Goal: Find specific page/section: Find specific page/section

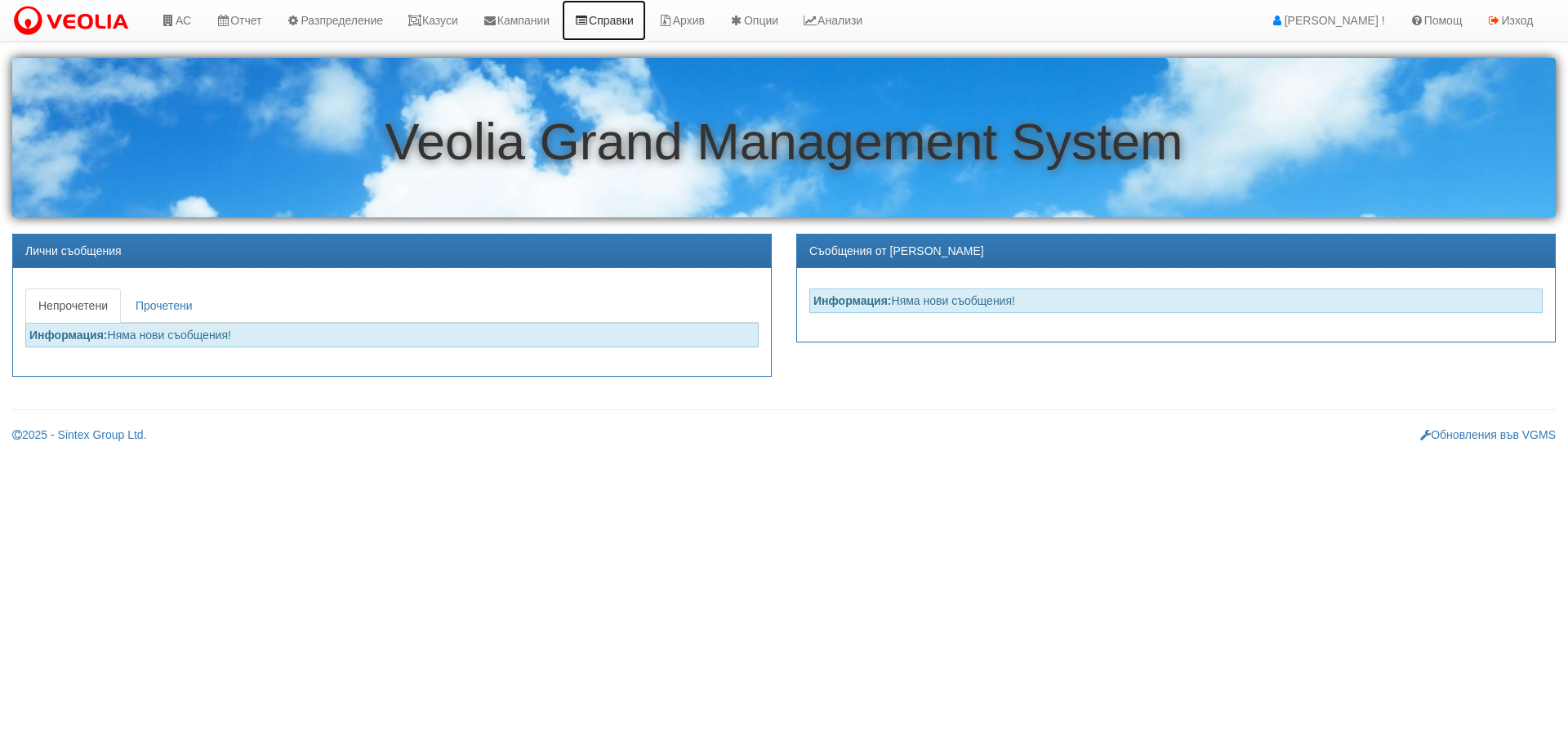
click at [618, 13] on link "Справки" at bounding box center [604, 20] width 84 height 41
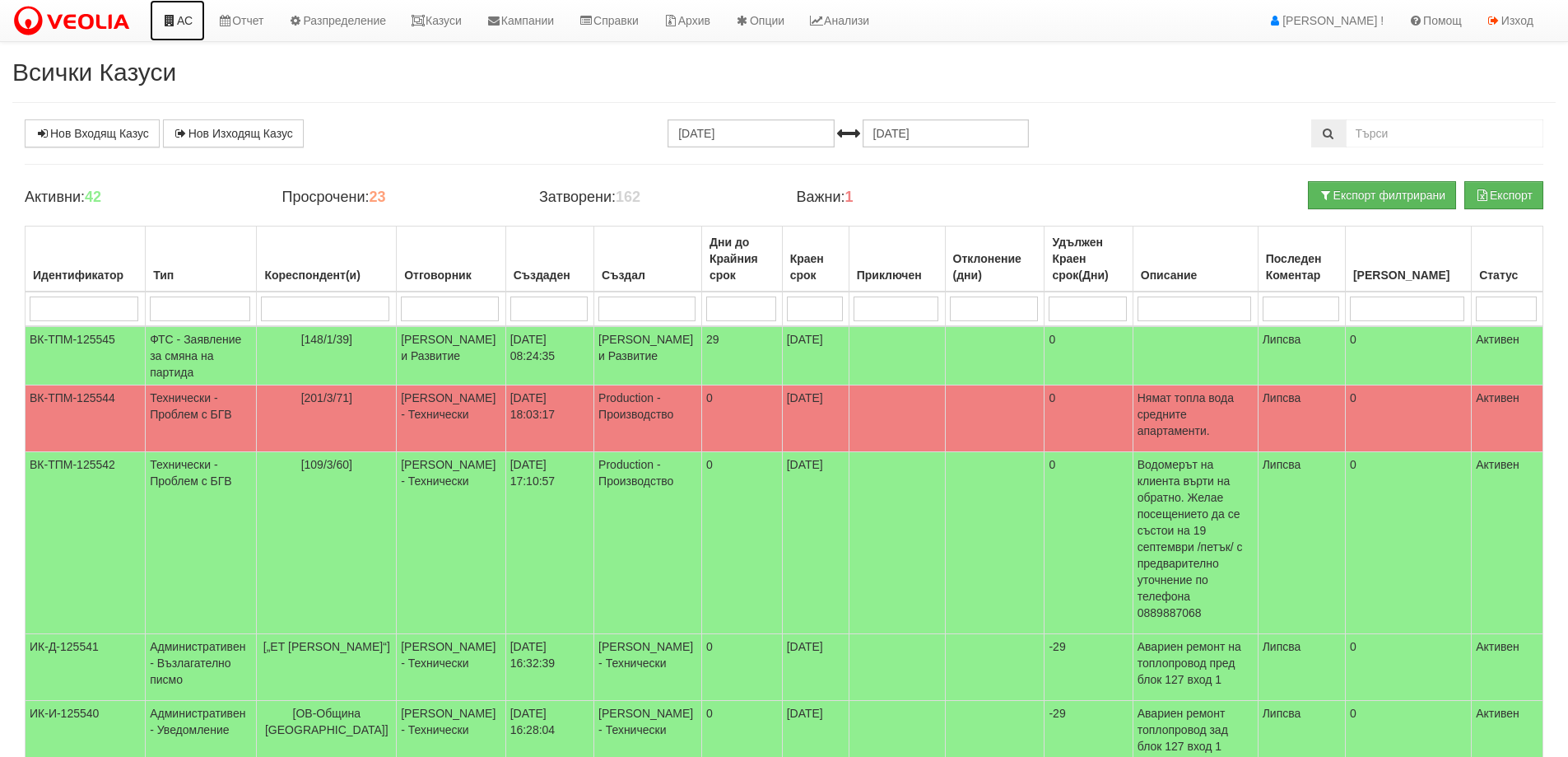
click at [194, 18] on link "АС" at bounding box center [177, 20] width 55 height 41
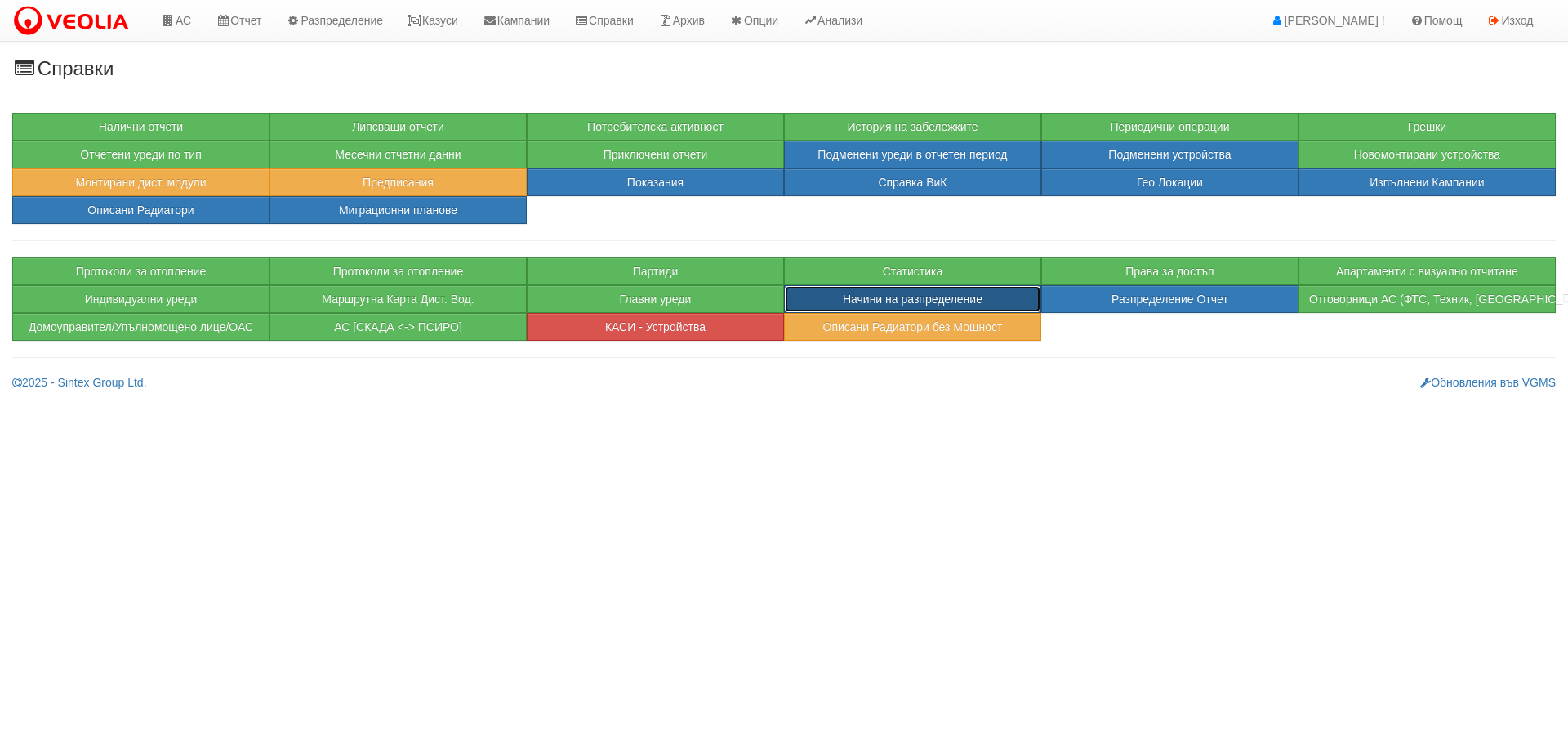
click at [1021, 299] on button "Начини на разпределение" at bounding box center [912, 299] width 257 height 28
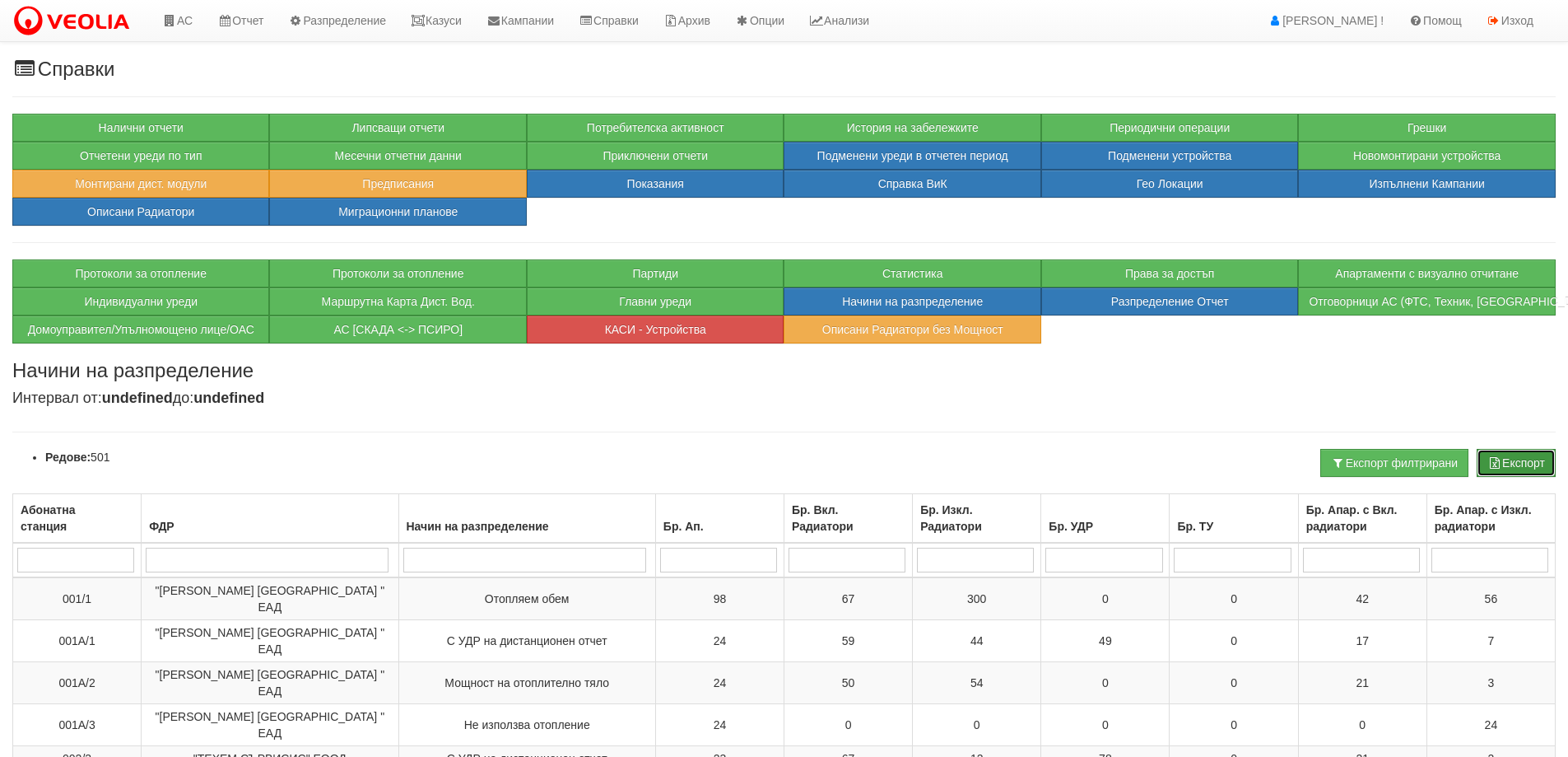
click at [1533, 470] on button "Експорт" at bounding box center [1516, 463] width 79 height 28
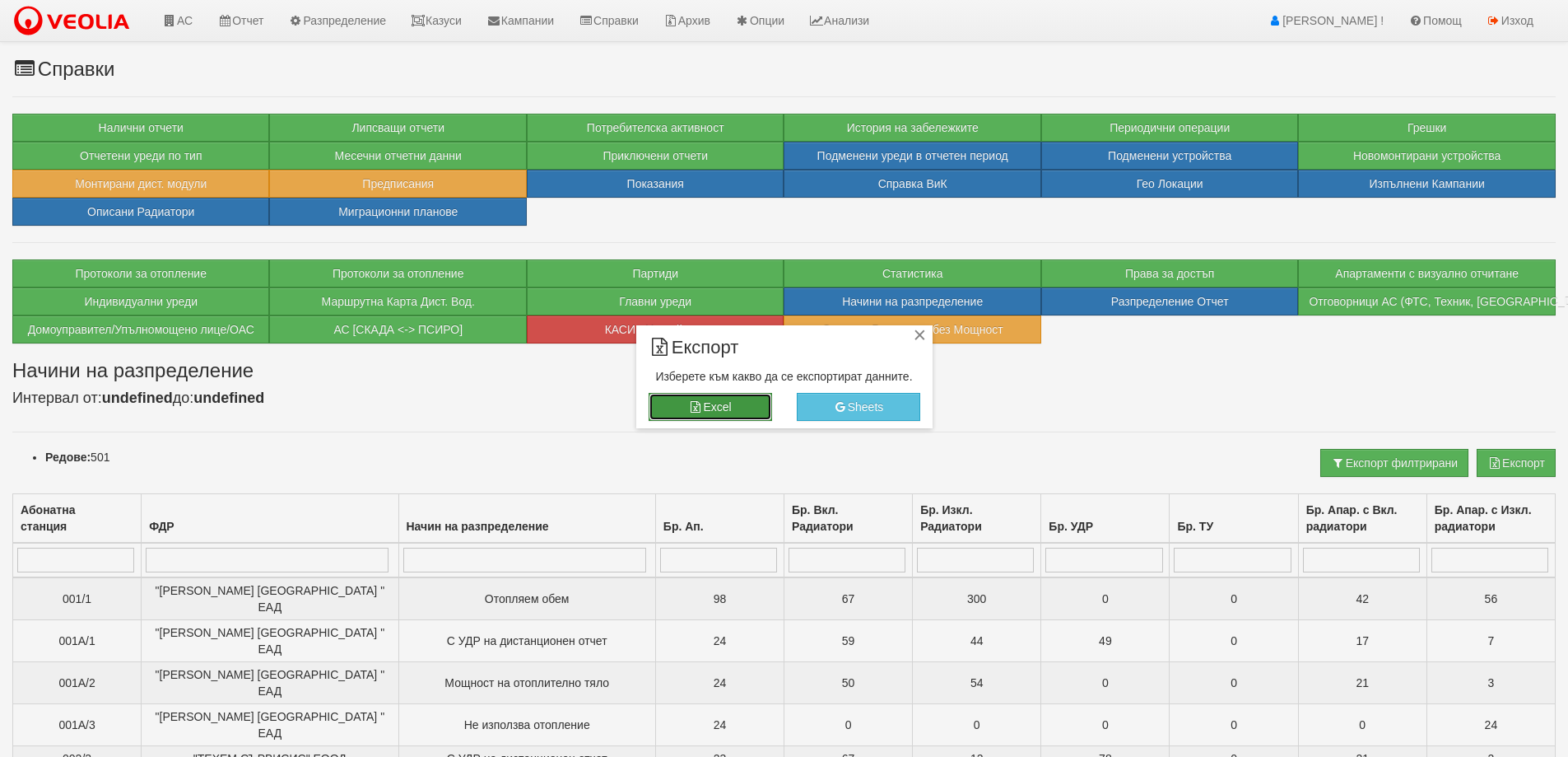
click at [709, 411] on button "Excel" at bounding box center [710, 406] width 124 height 28
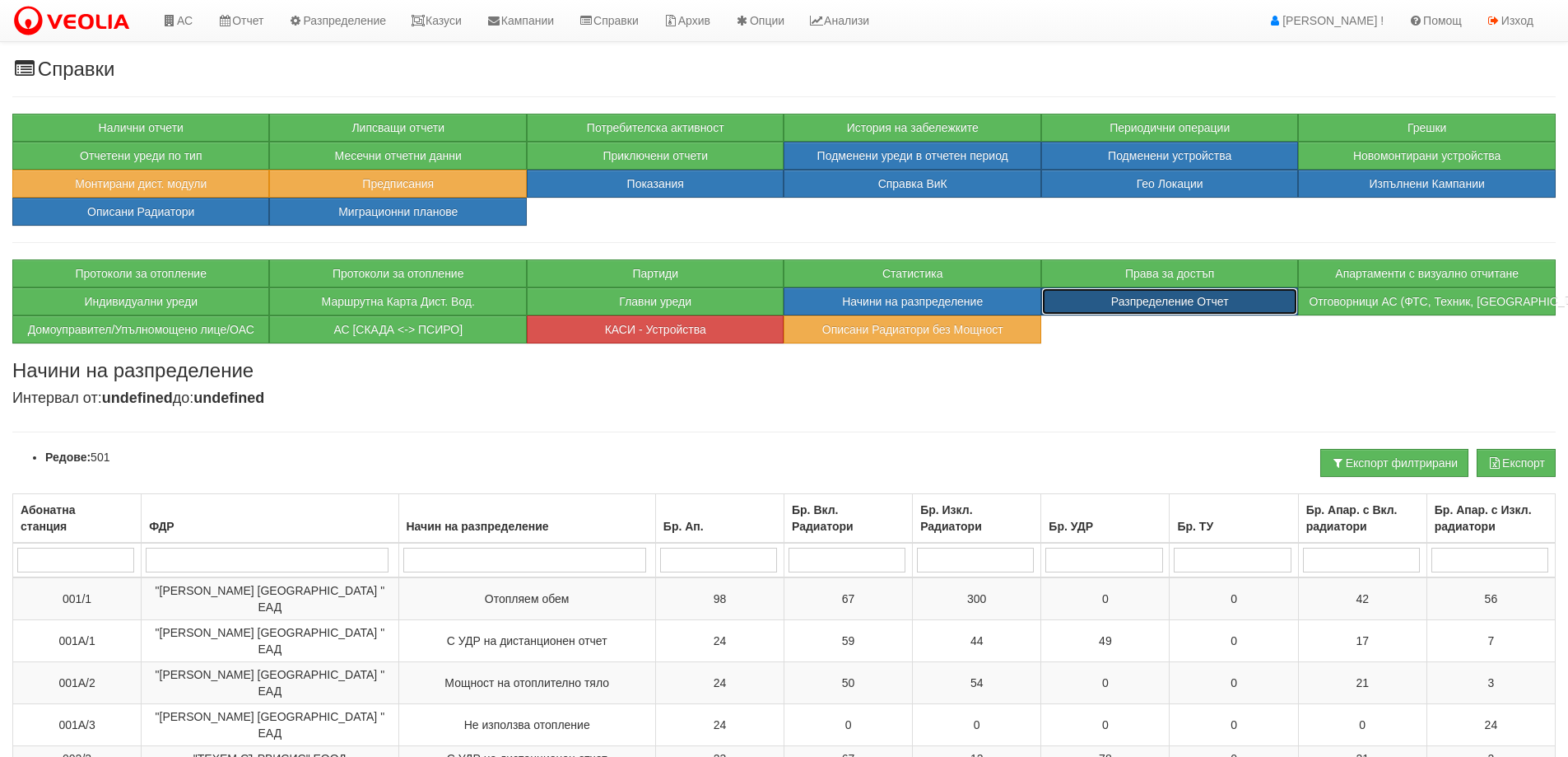
click at [1177, 304] on button "Разпределение Отчет" at bounding box center [1170, 302] width 257 height 28
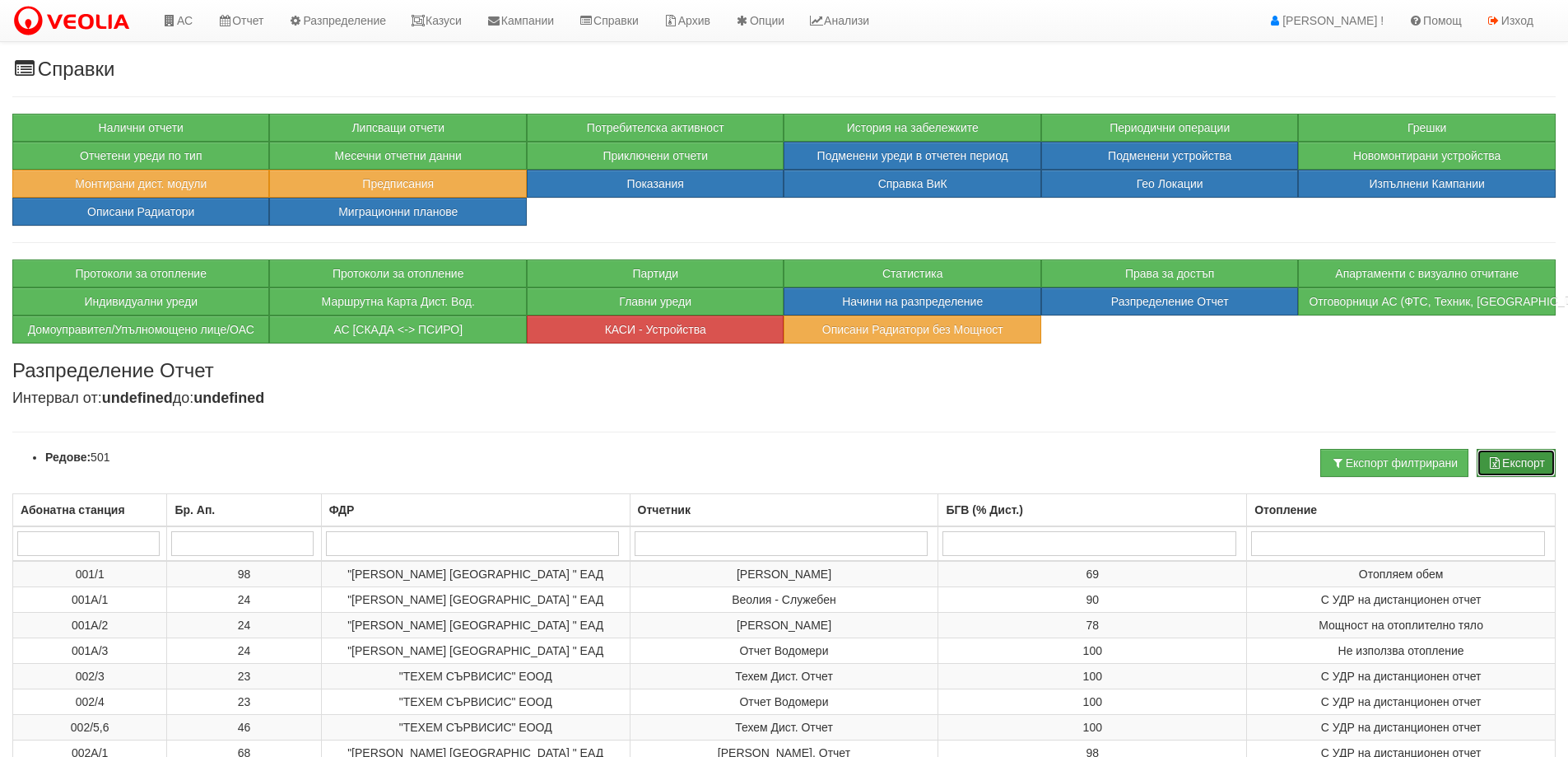
click at [1549, 460] on button "Експорт" at bounding box center [1516, 463] width 79 height 28
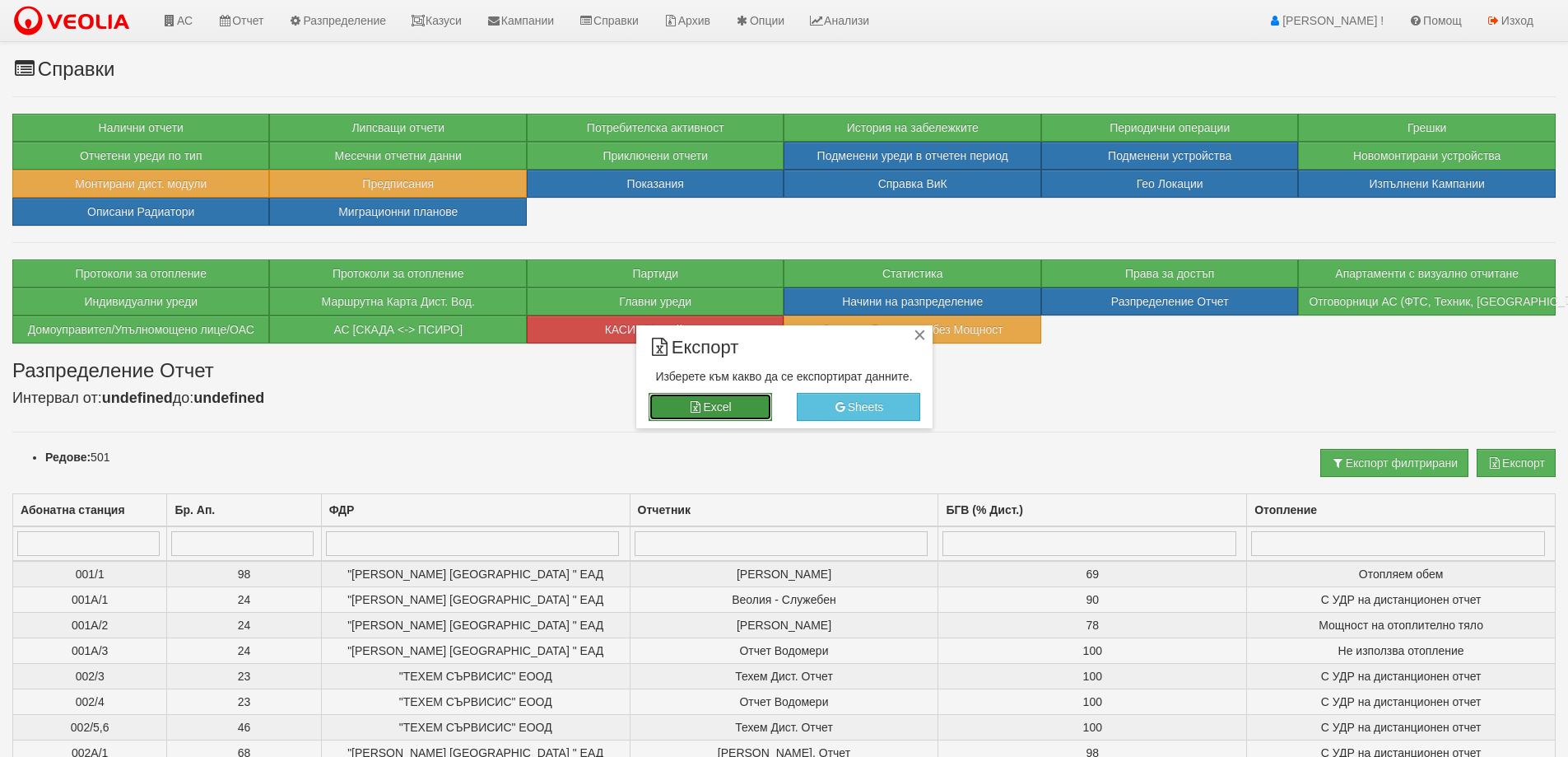
click at [718, 397] on button "Excel" at bounding box center [710, 406] width 124 height 28
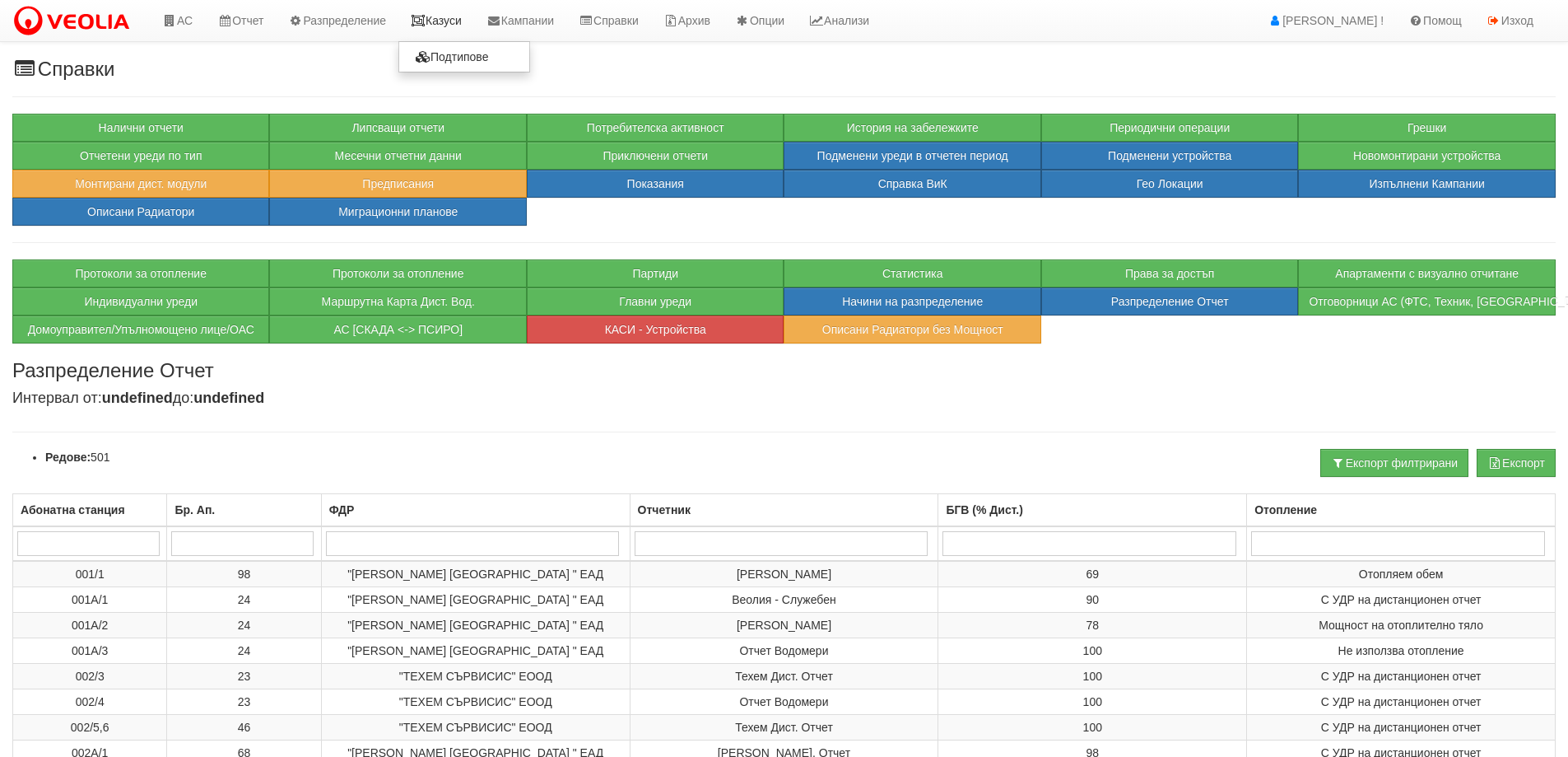
click at [446, 19] on link "Казуси" at bounding box center [436, 20] width 76 height 41
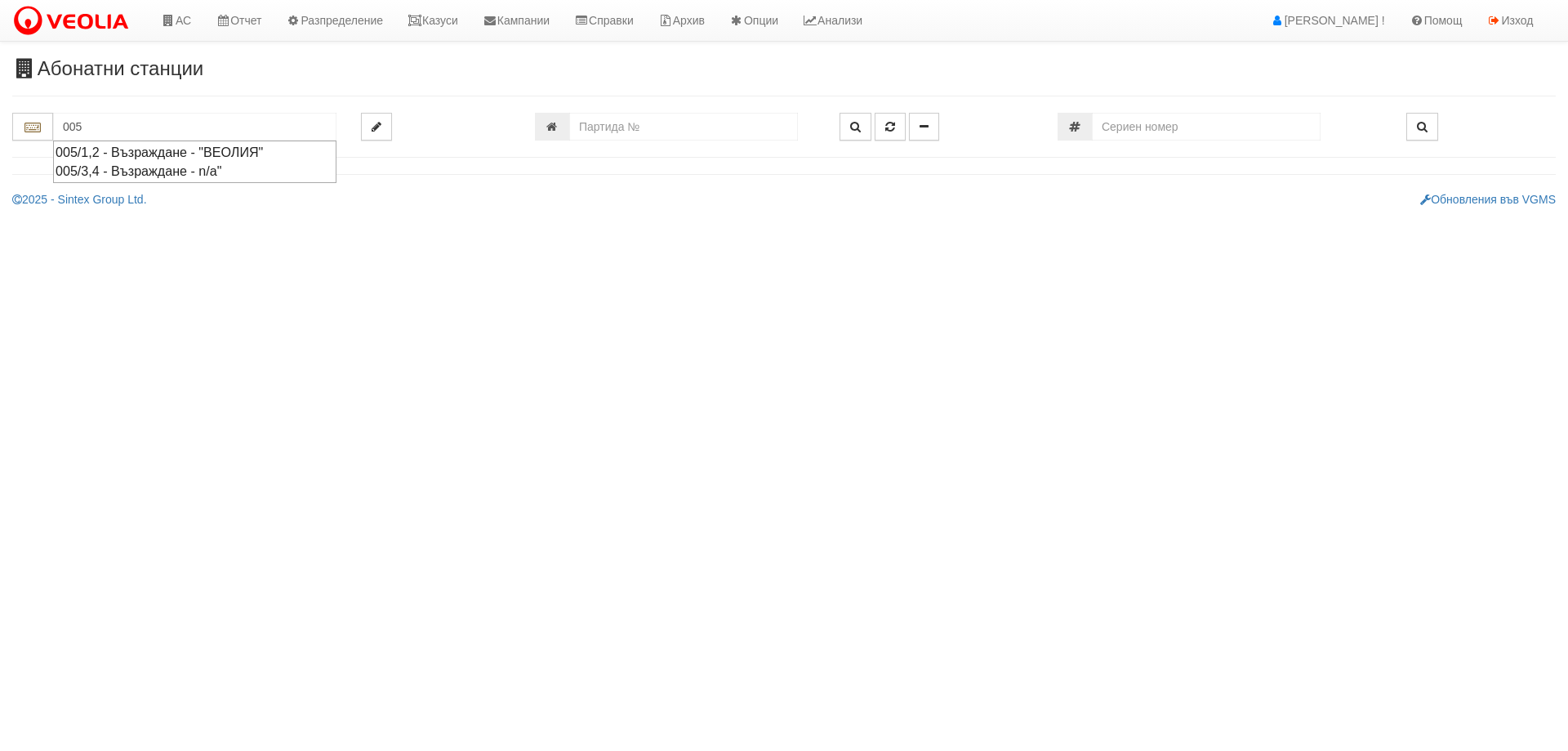
click at [181, 154] on div "005/1,2 - Възраждане - "ВЕОЛИЯ"" at bounding box center [195, 152] width 278 height 19
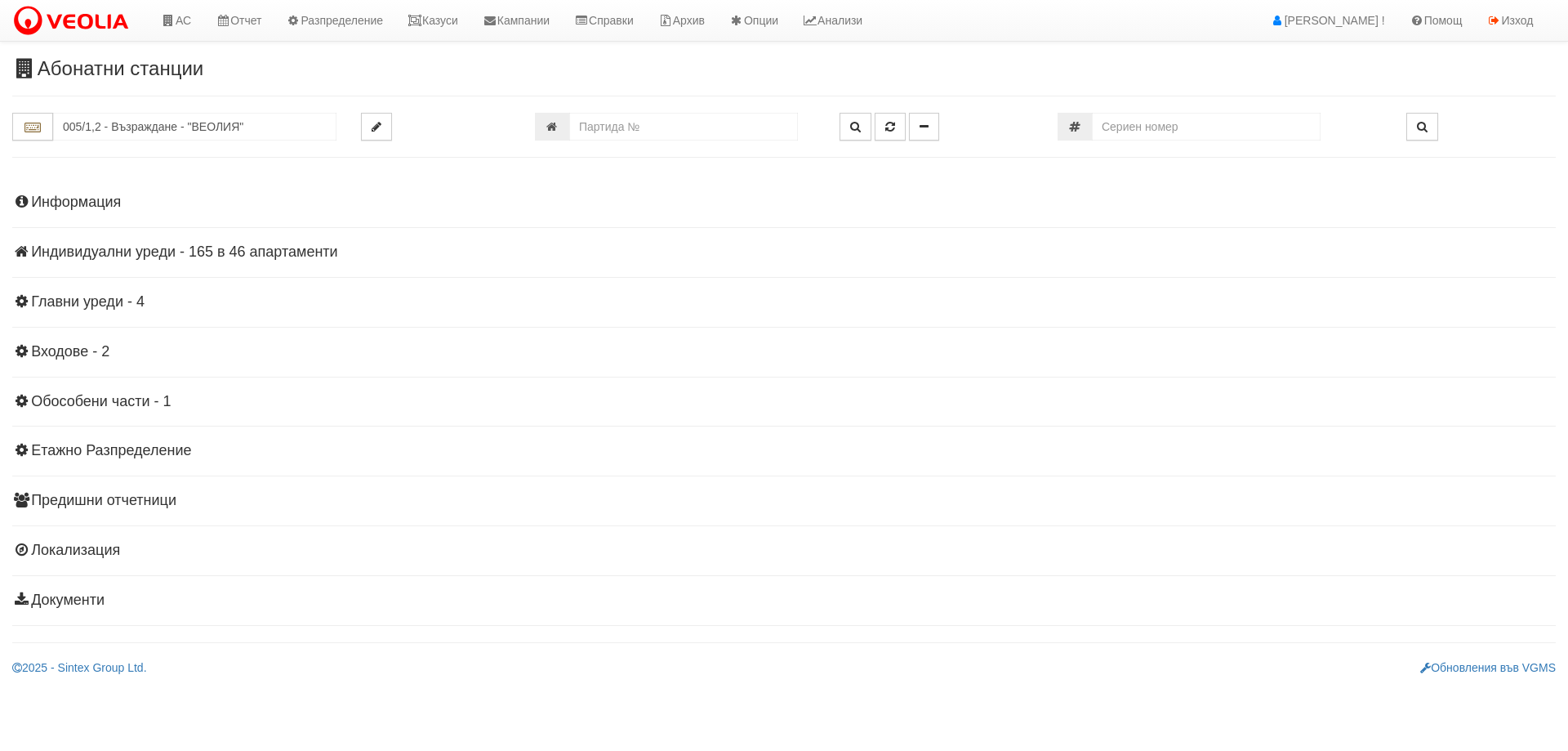
click at [58, 198] on h4 "Информация" at bounding box center [784, 202] width 1544 height 16
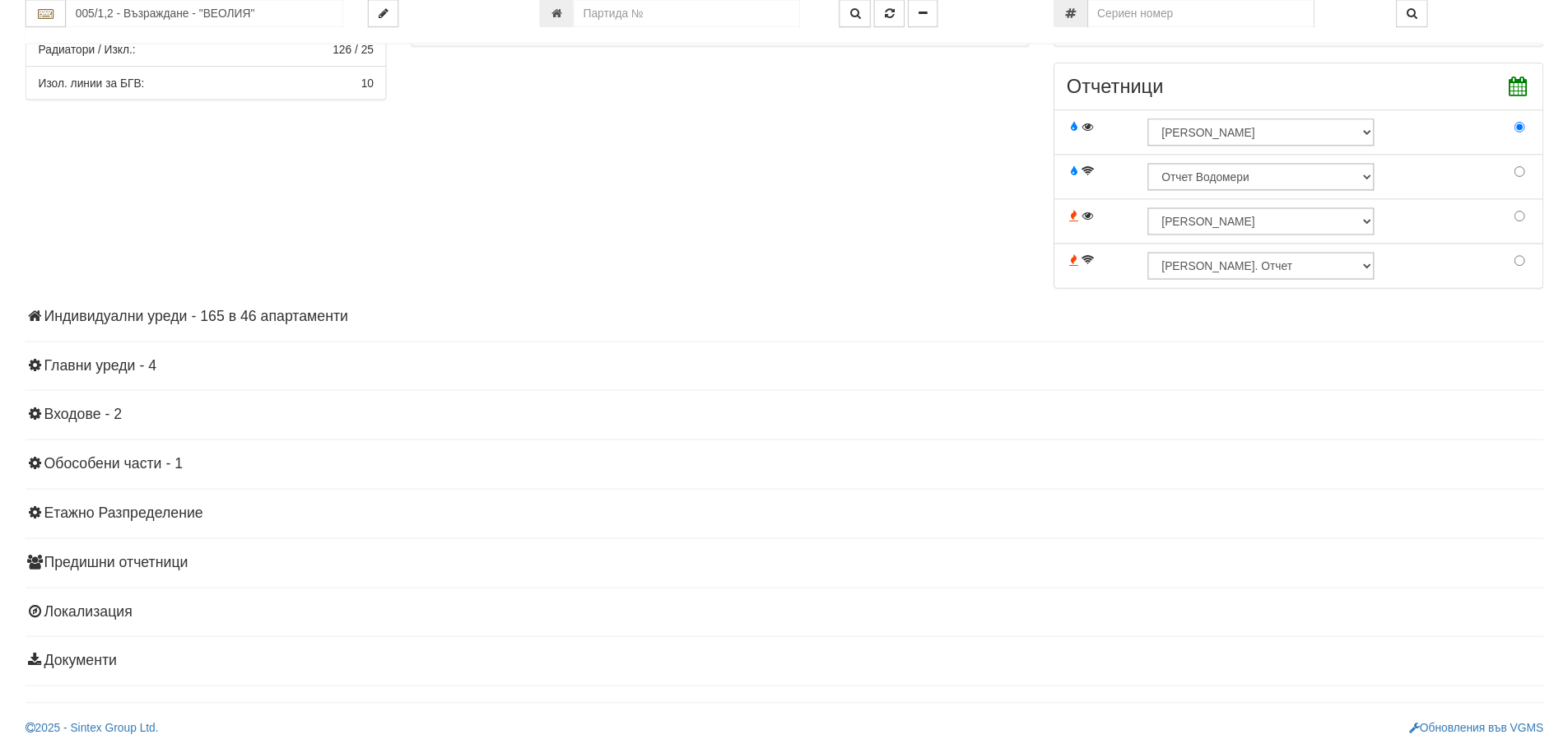
scroll to position [537, 0]
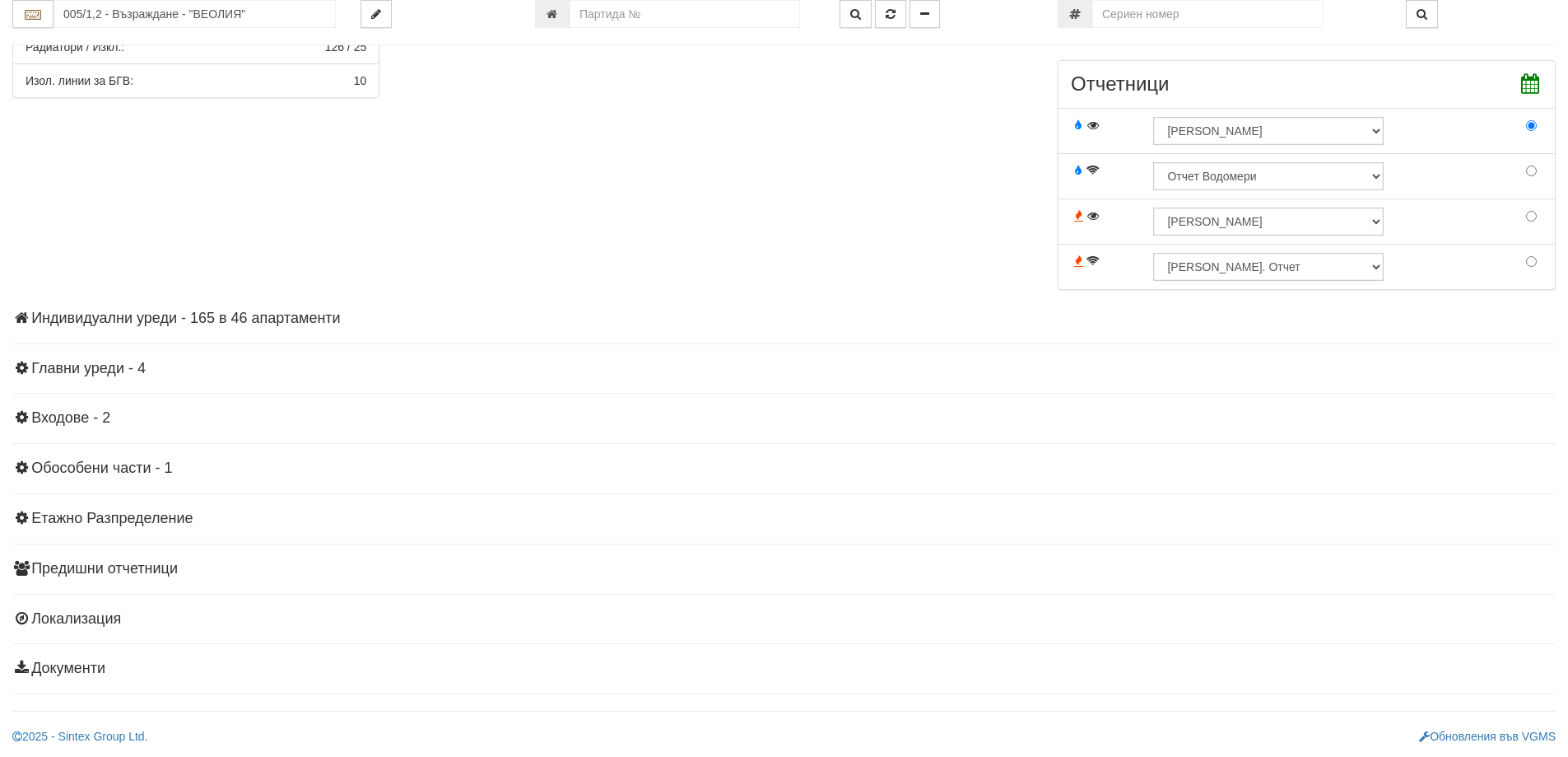
click at [226, 319] on h4 "Индивидуални уреди - 165 в 46 апартаменти" at bounding box center [784, 318] width 1544 height 17
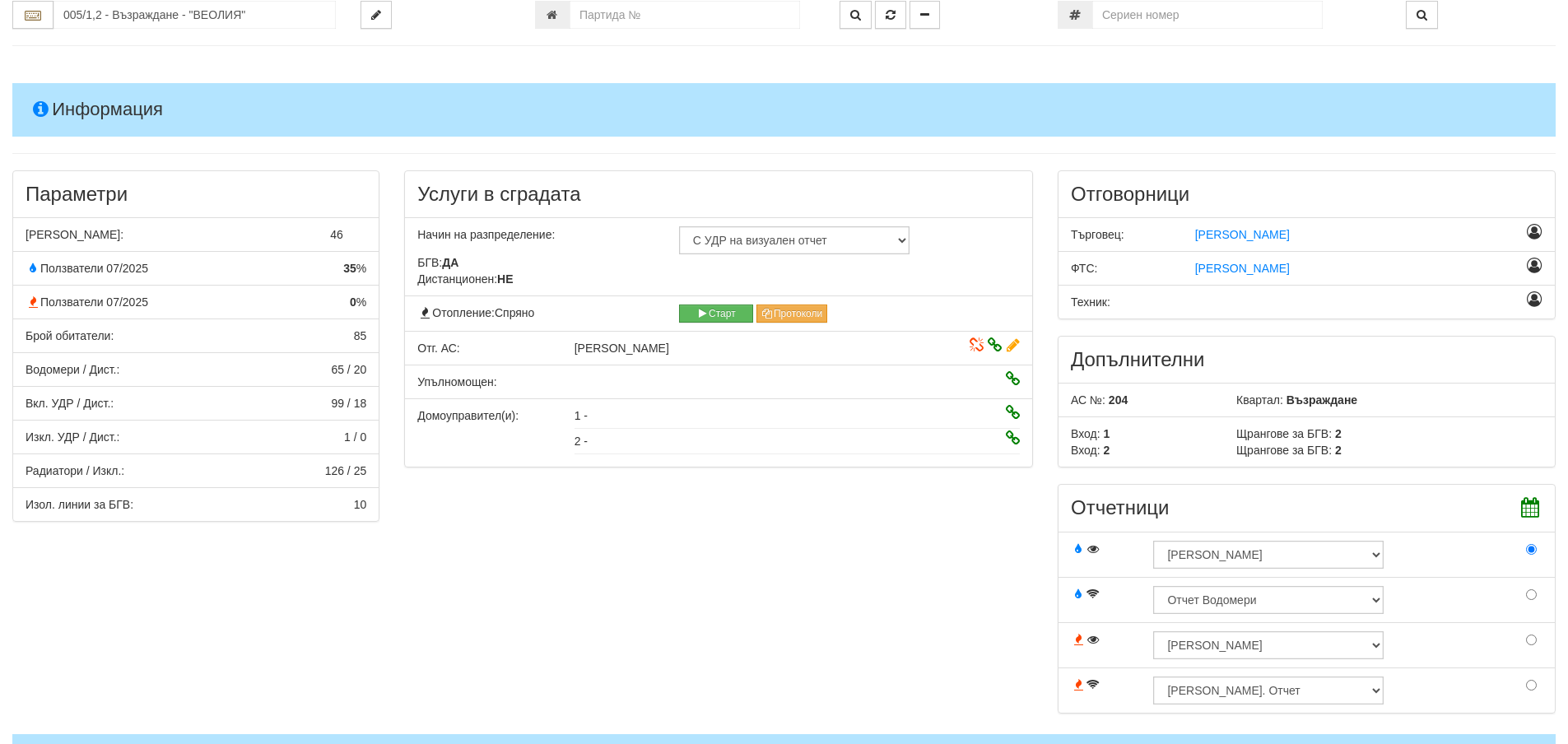
scroll to position [207, 0]
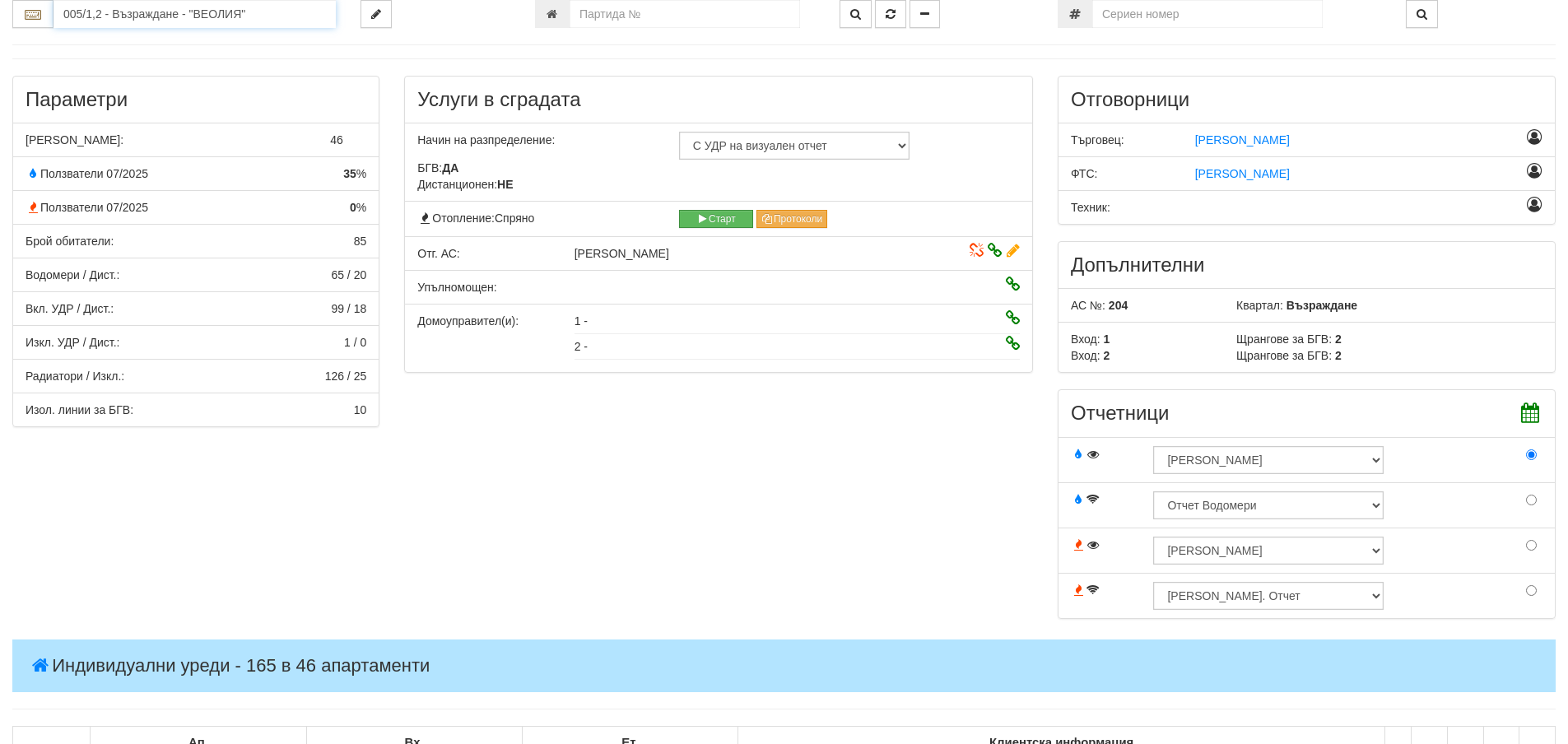
click at [200, 10] on input "005/1,2 - Възраждане - "ВЕОЛИЯ"" at bounding box center [194, 14] width 282 height 28
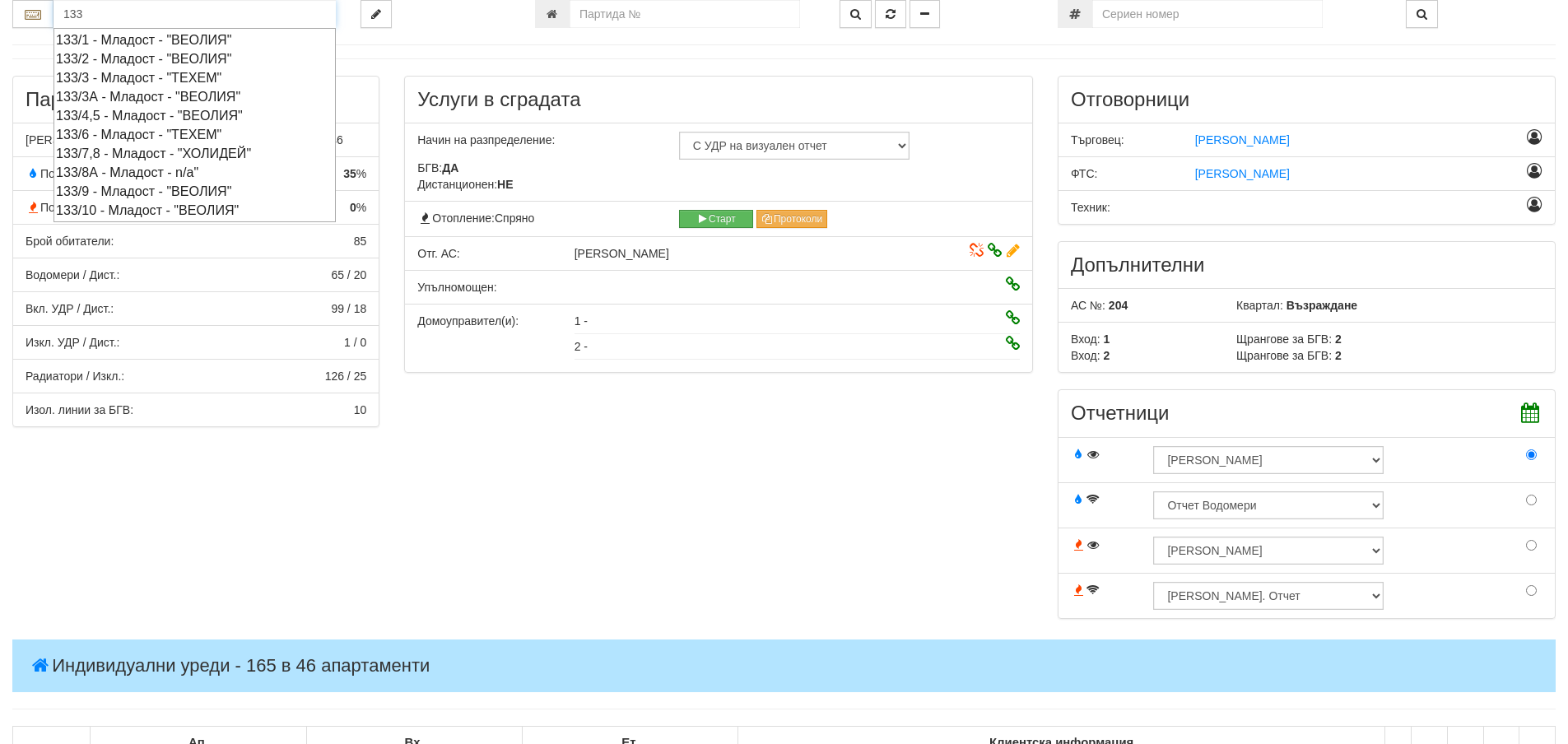
click at [126, 188] on div "133/9 - Младост - "ВЕОЛИЯ"" at bounding box center [194, 192] width 277 height 19
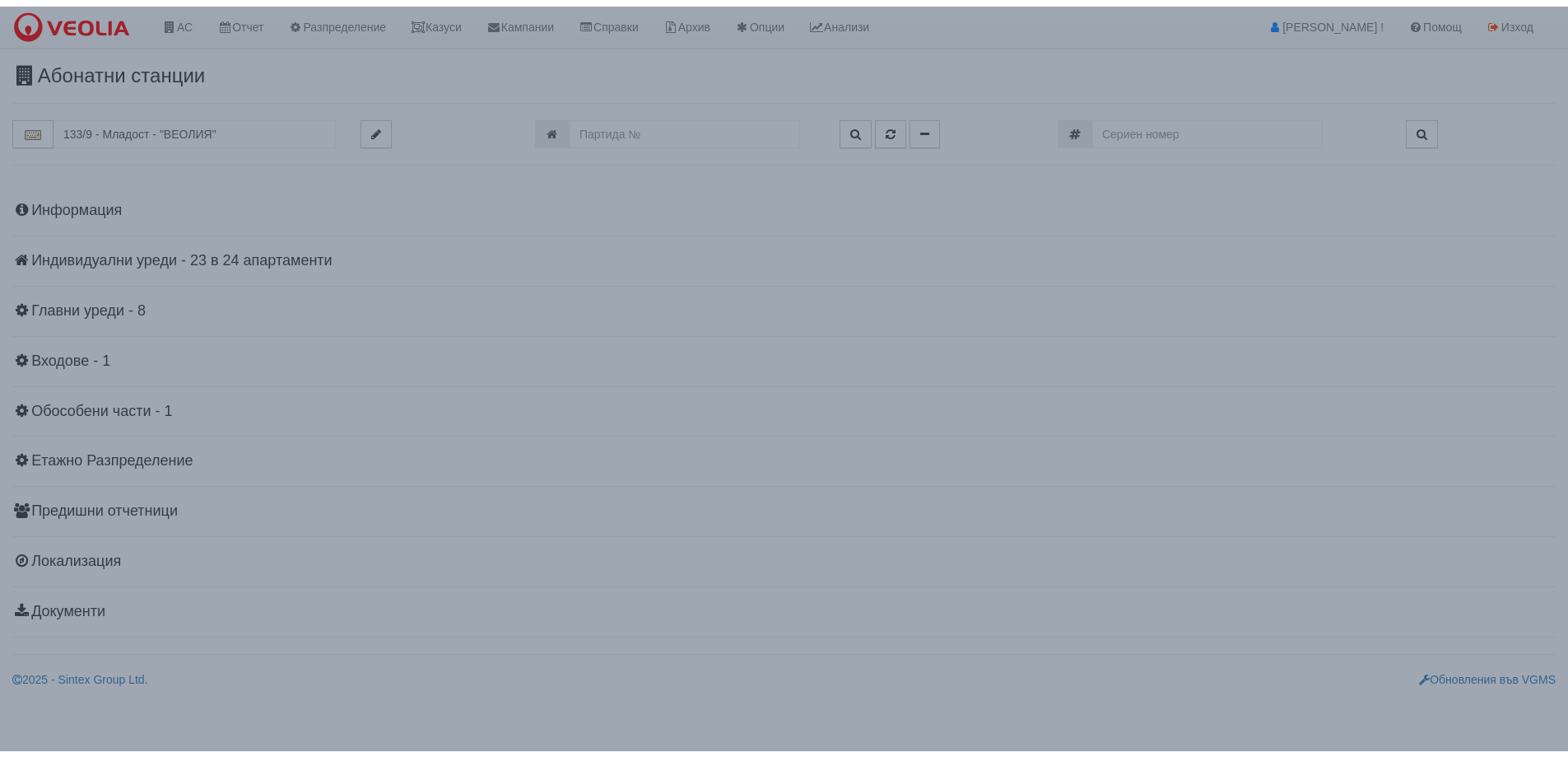
scroll to position [0, 0]
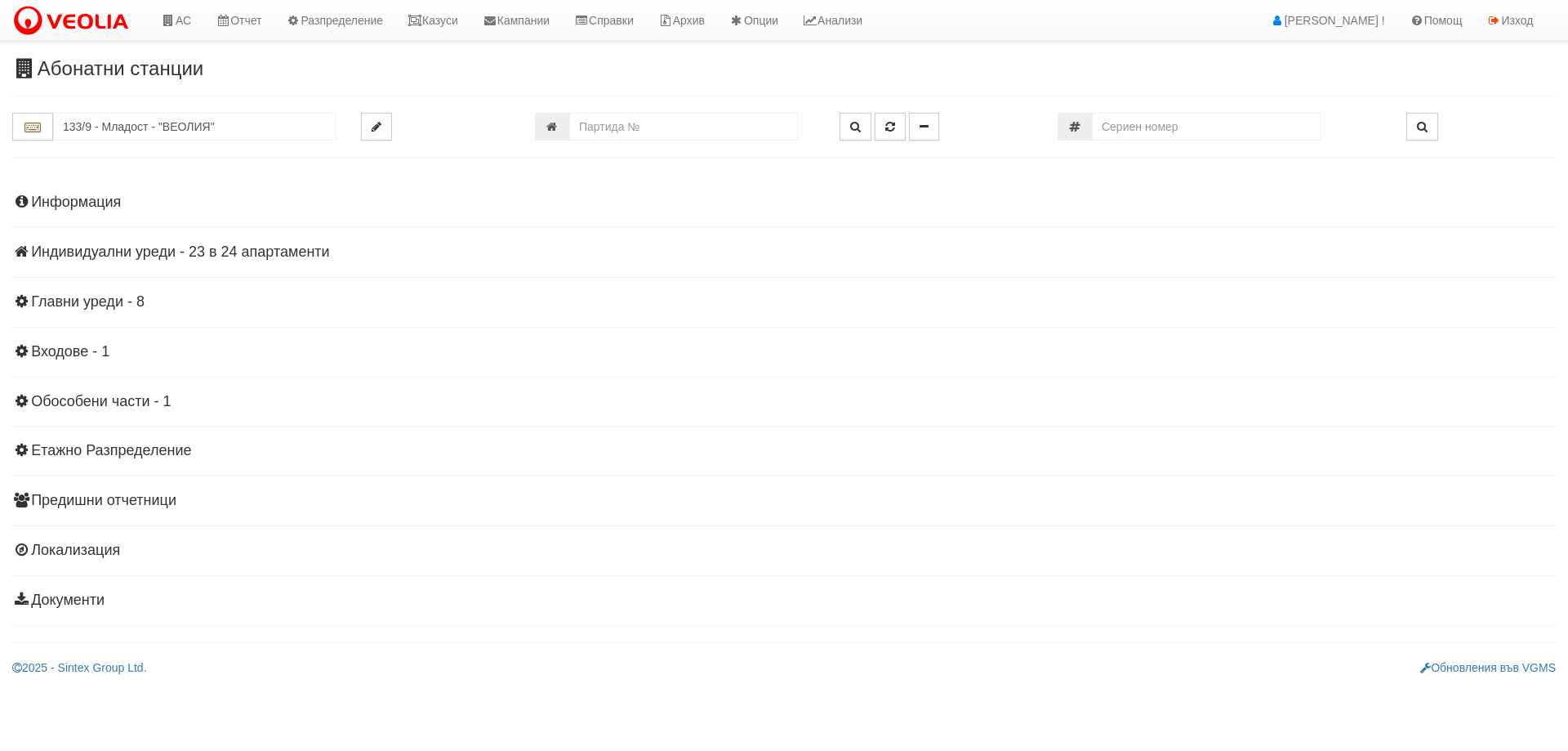
click at [110, 189] on div "Информация Параметри Брой Апартаменти: 24 Ползватели 07/2025 75 % 0 % 38" at bounding box center [784, 399] width 1544 height 451
click at [102, 197] on h4 "Информация" at bounding box center [784, 202] width 1544 height 16
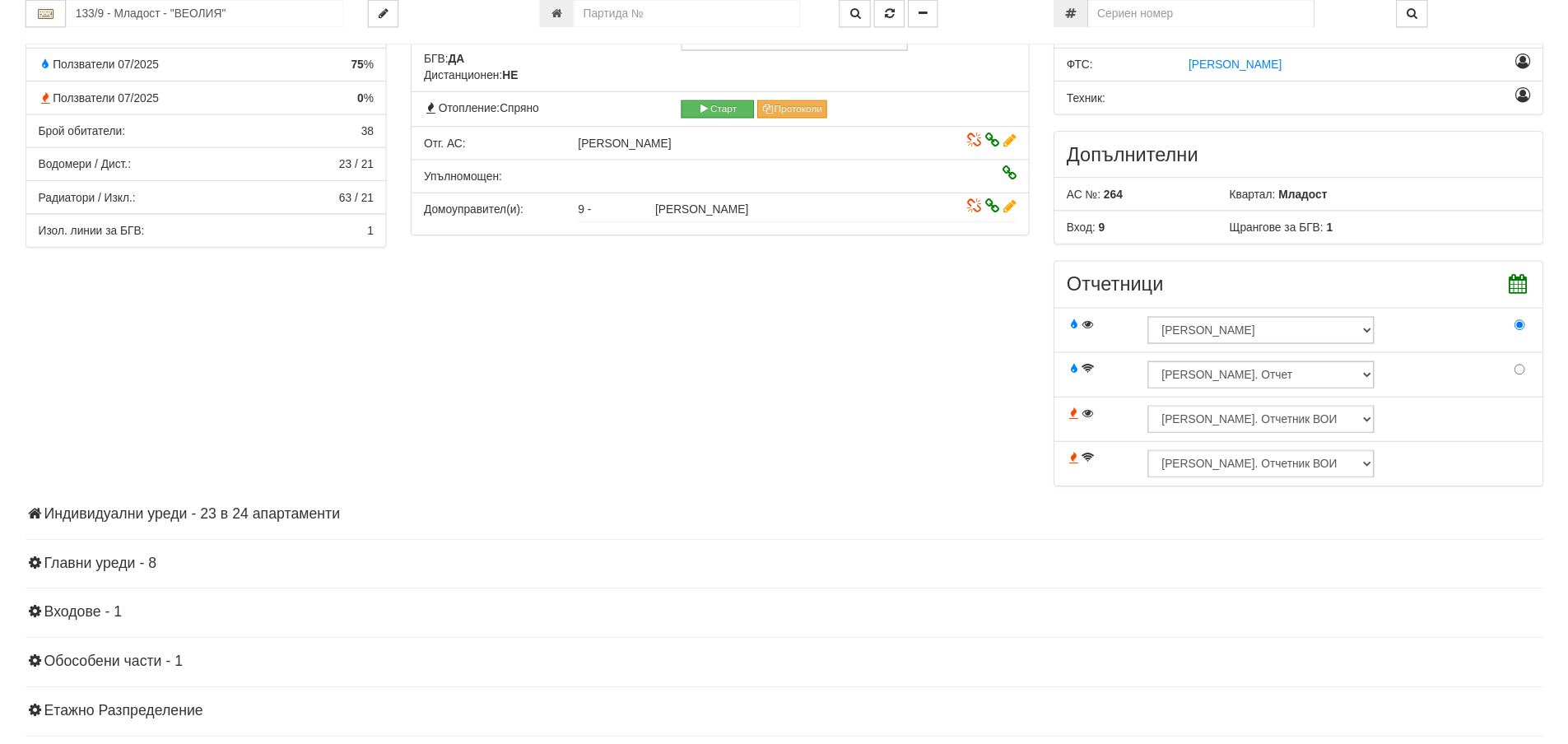
scroll to position [411, 0]
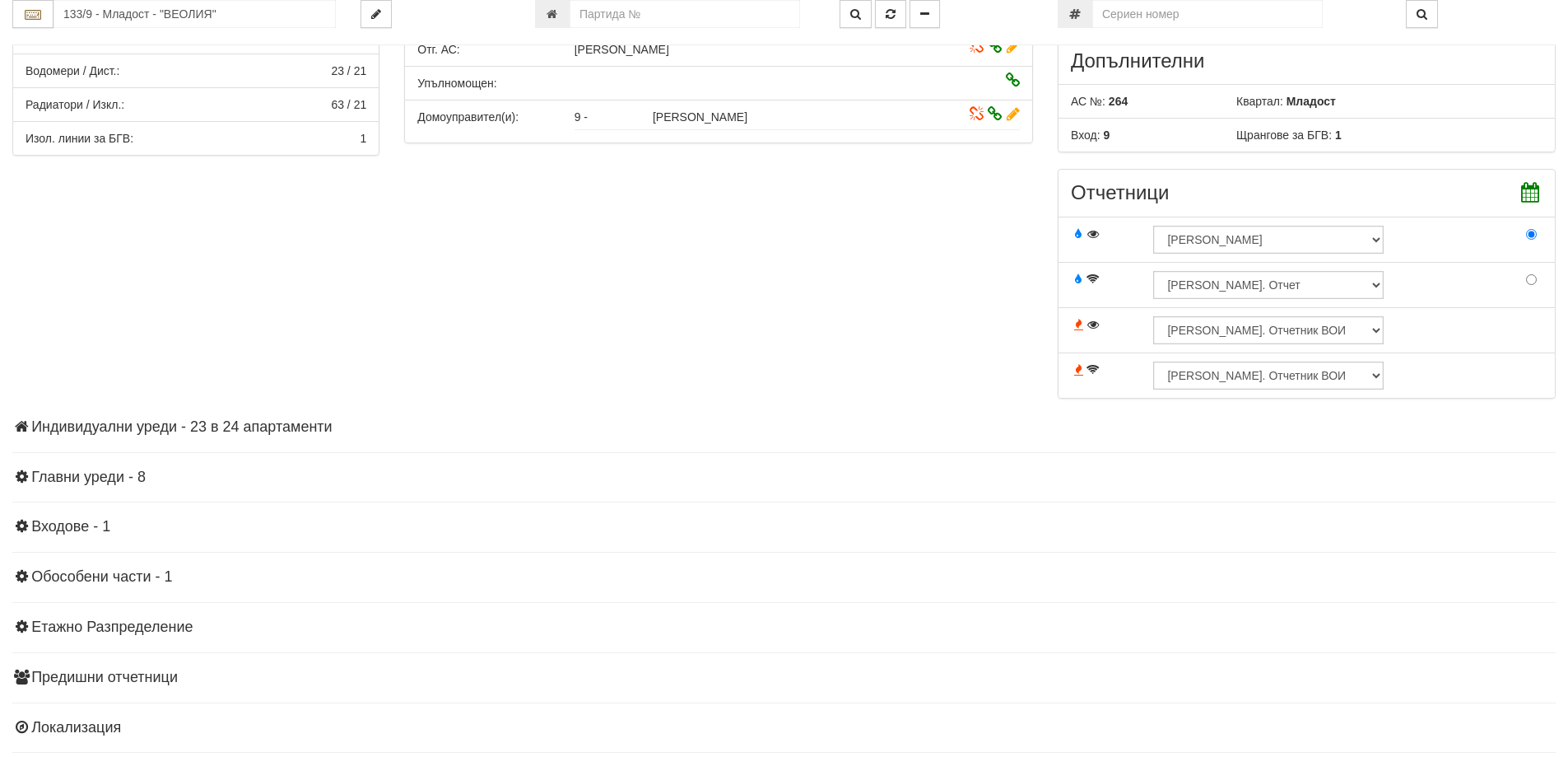
click at [261, 426] on h4 "Индивидуални уреди - 23 в 24 апартаменти" at bounding box center [784, 427] width 1544 height 17
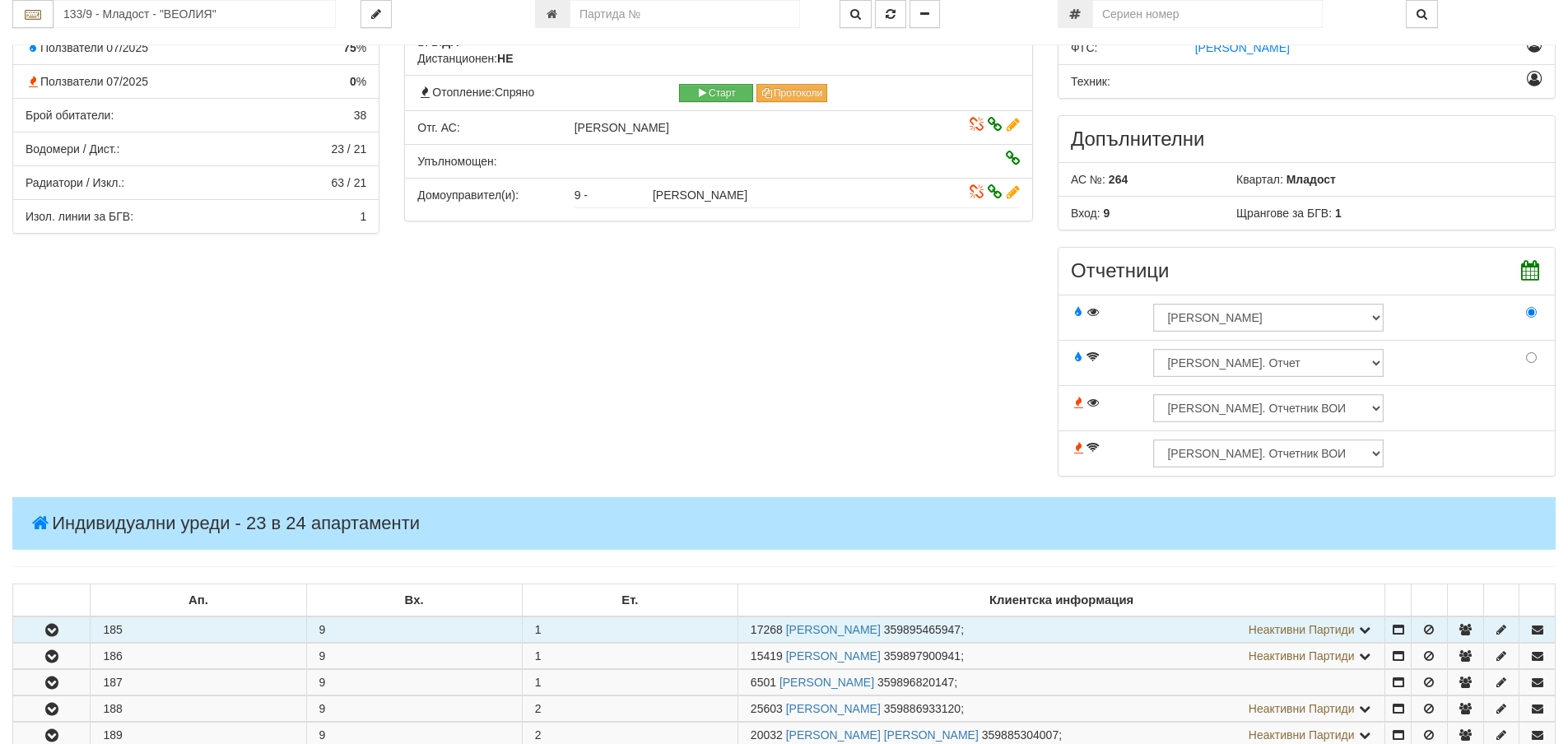
scroll to position [576, 0]
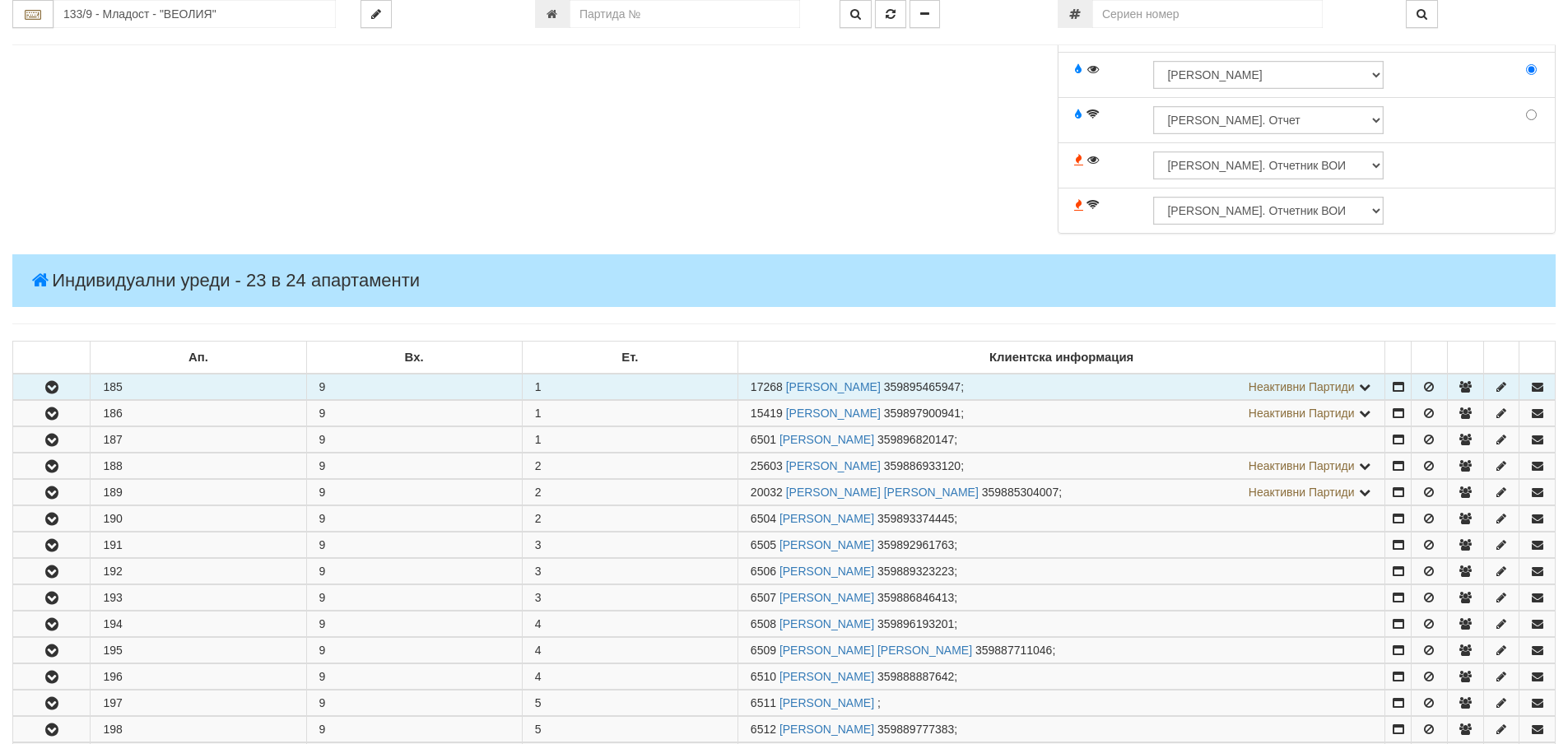
click at [24, 384] on button "button" at bounding box center [51, 387] width 77 height 24
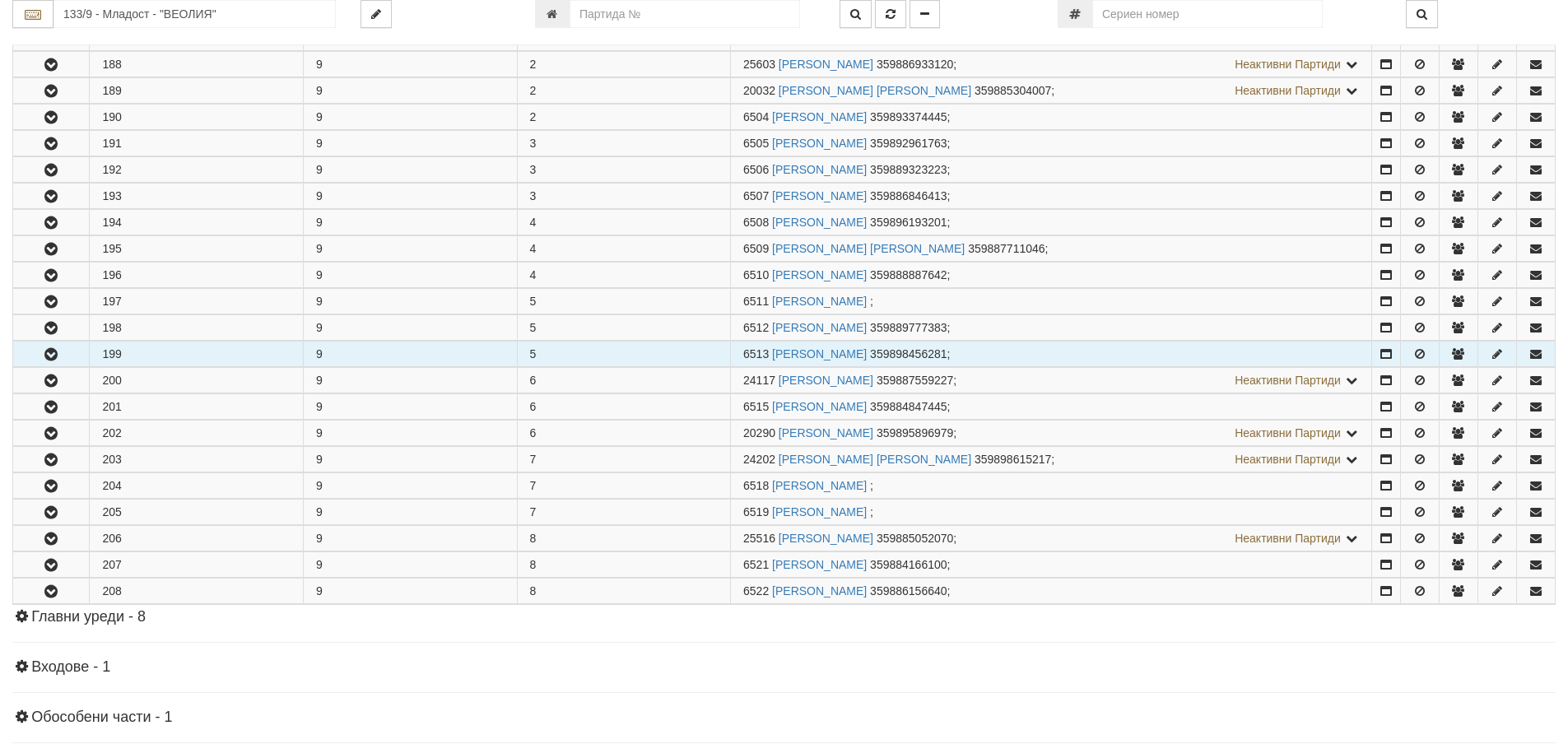
scroll to position [1316, 0]
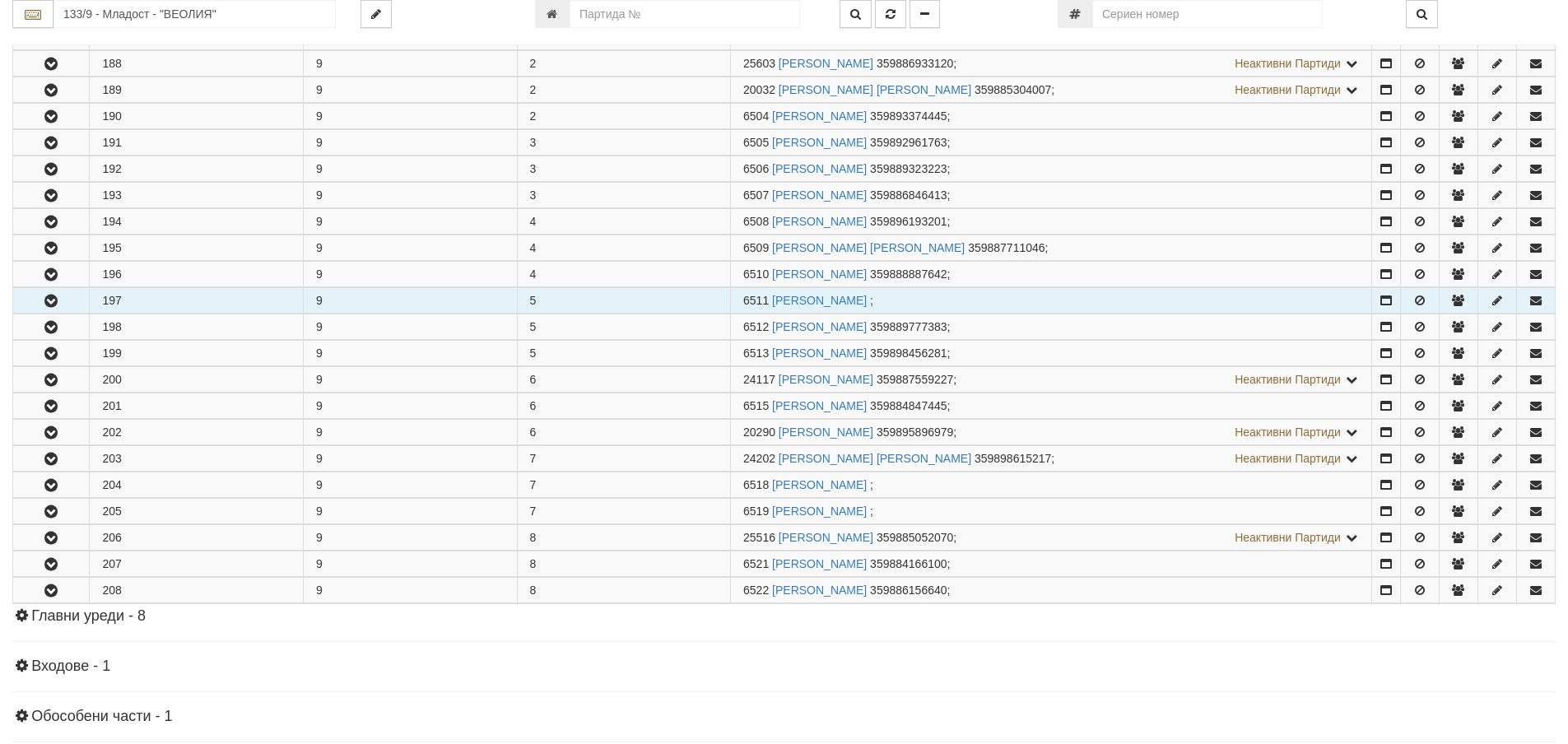
drag, startPoint x: 45, startPoint y: 296, endPoint x: 68, endPoint y: 294, distance: 23.1
click at [45, 296] on icon "button" at bounding box center [51, 301] width 20 height 11
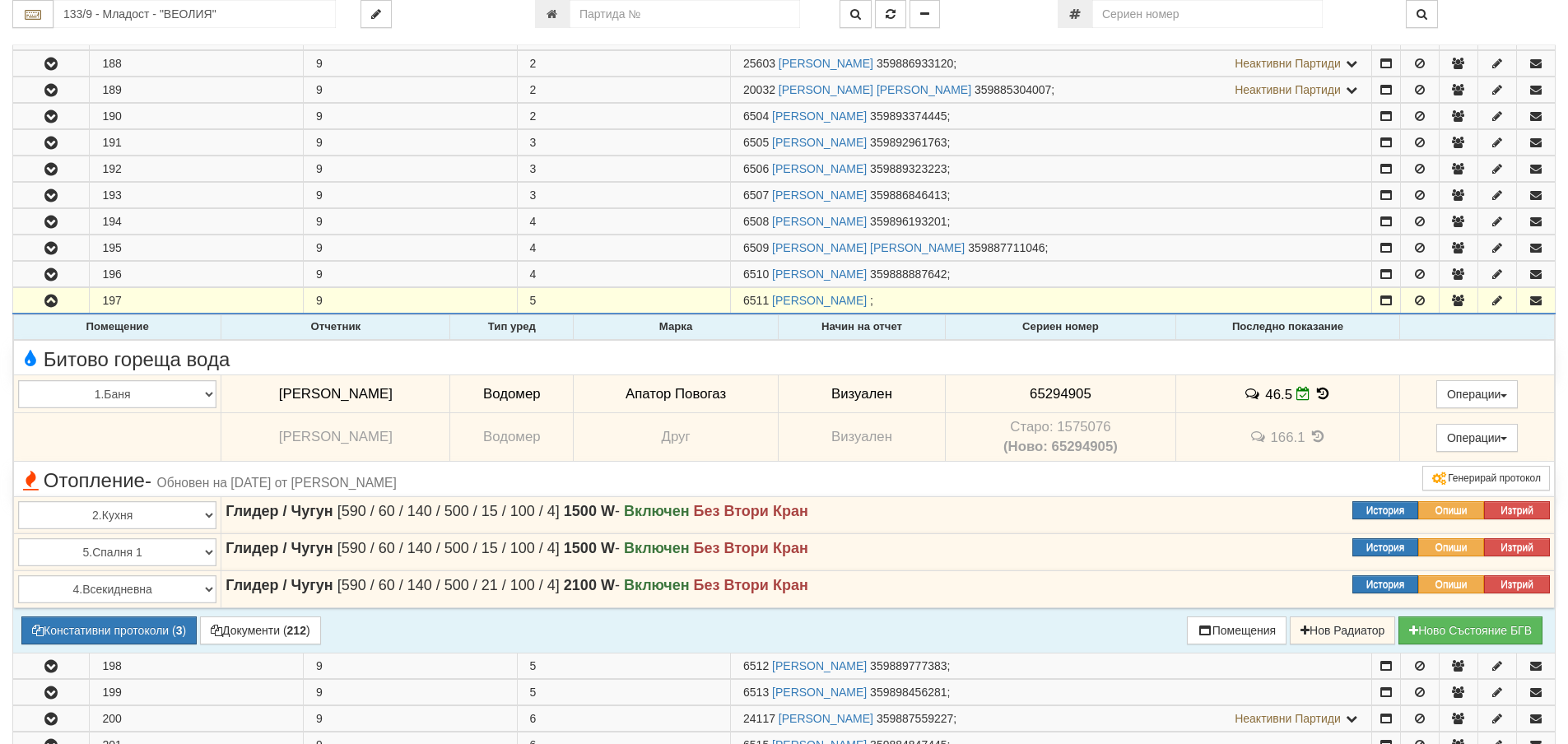
click at [1325, 396] on icon at bounding box center [1322, 394] width 18 height 14
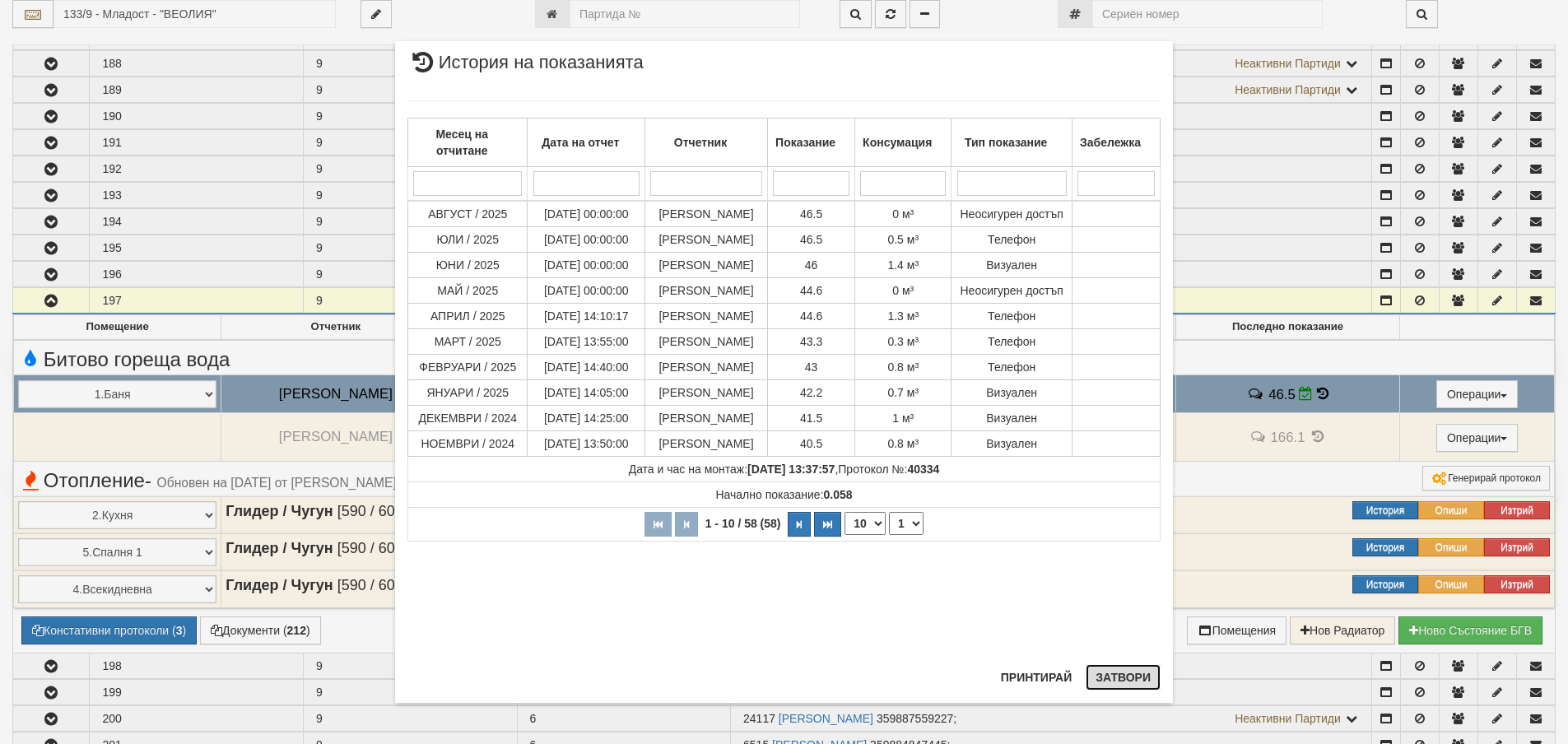
click at [1121, 679] on button "Затвори" at bounding box center [1123, 677] width 75 height 26
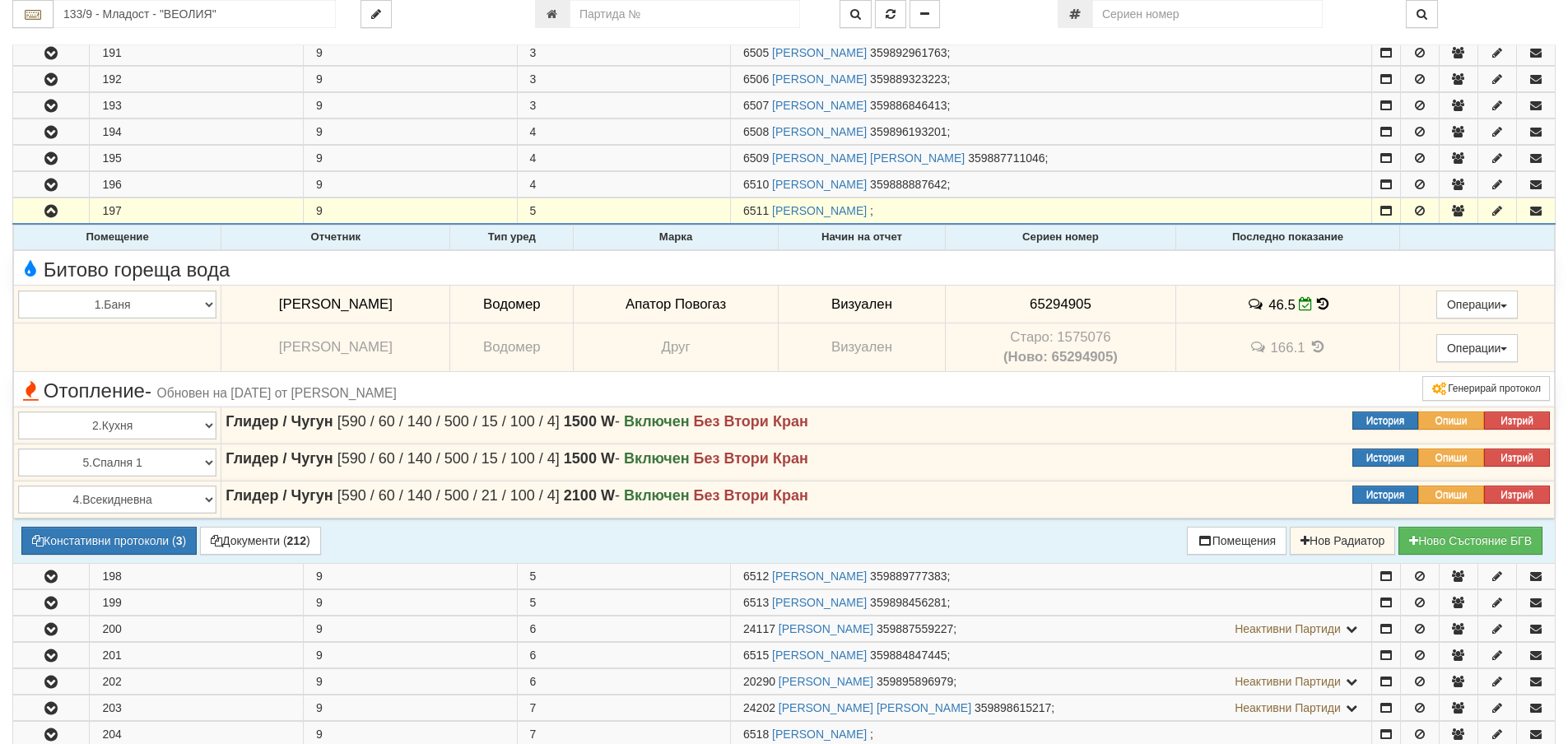
scroll to position [1563, 0]
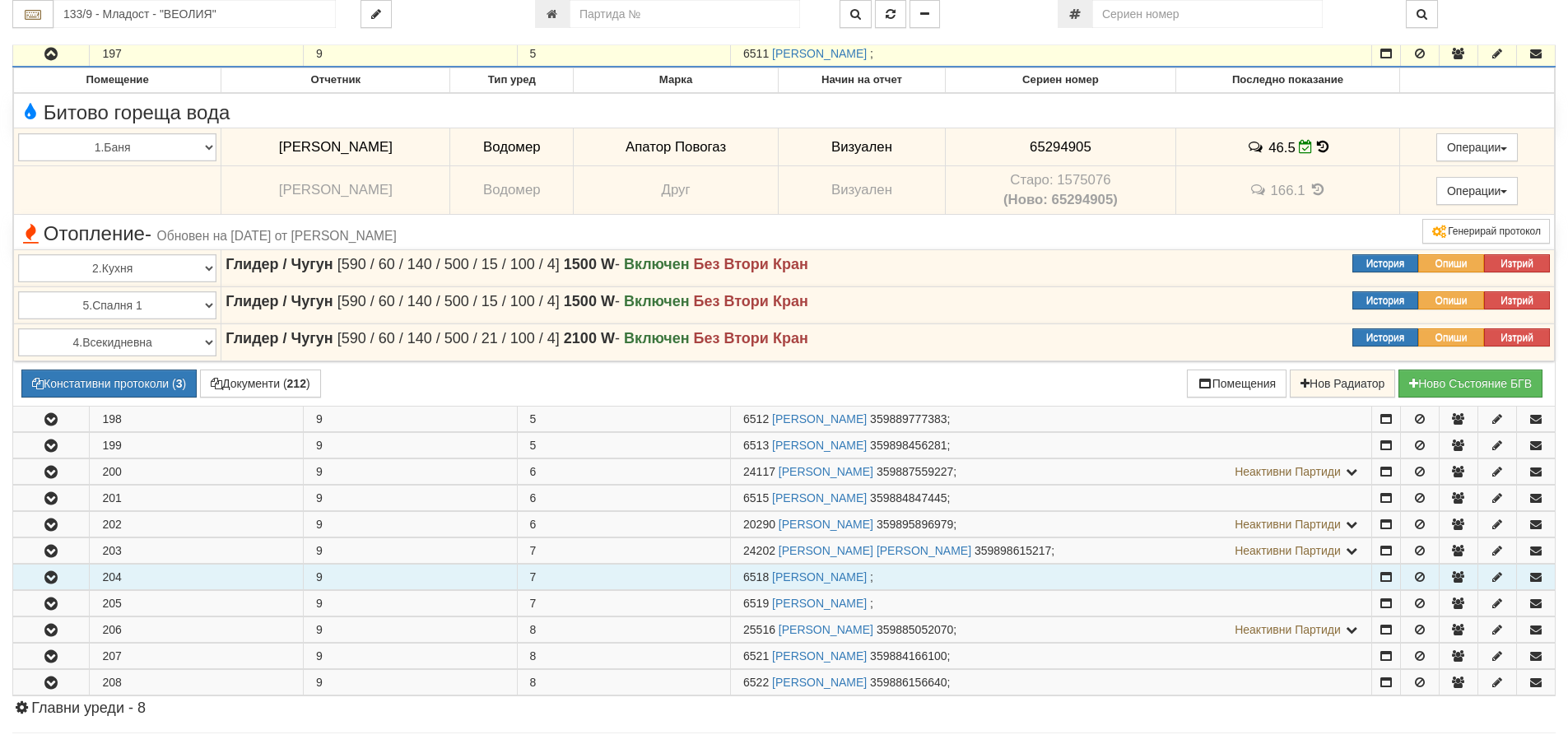
click at [44, 580] on icon "button" at bounding box center [51, 577] width 20 height 11
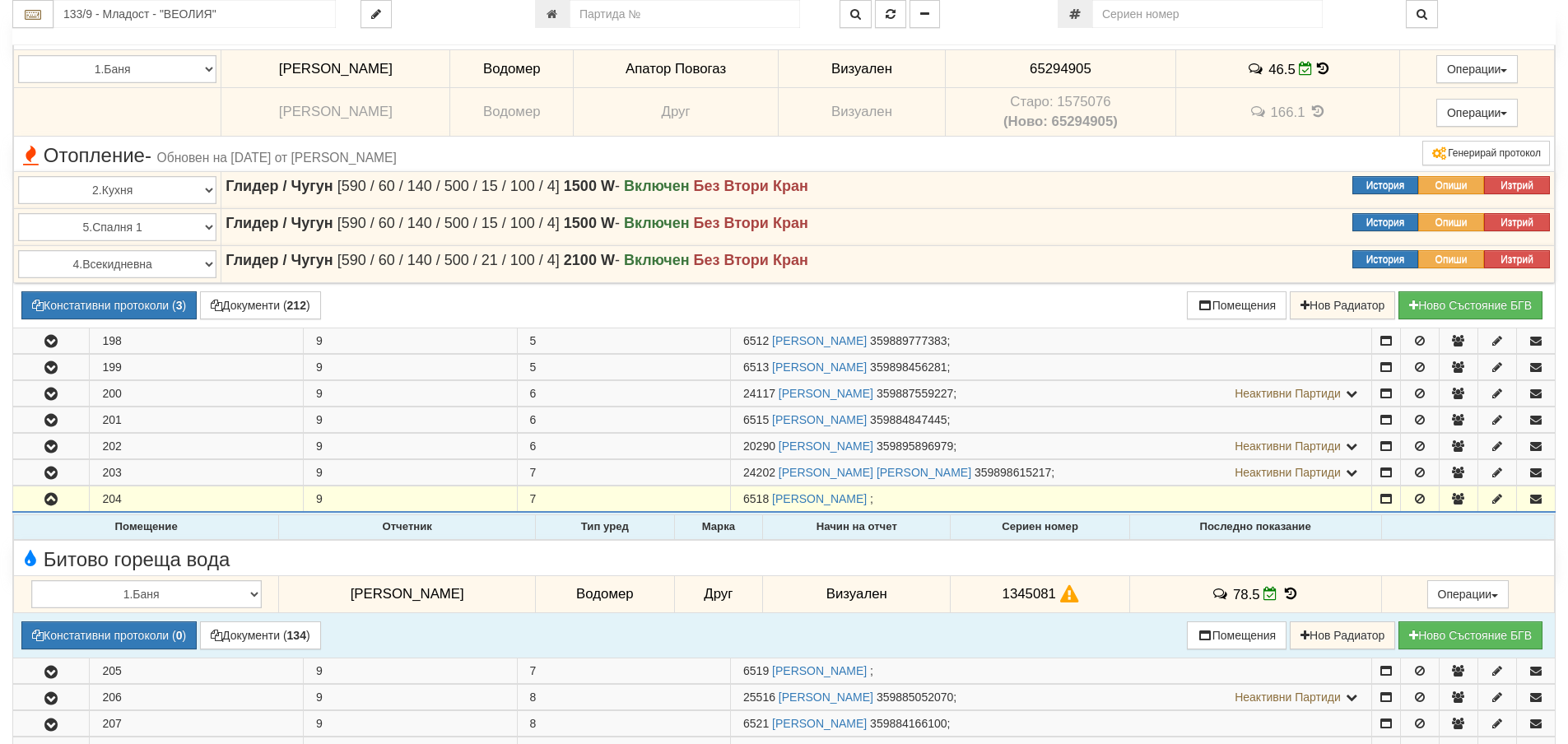
scroll to position [1810, 0]
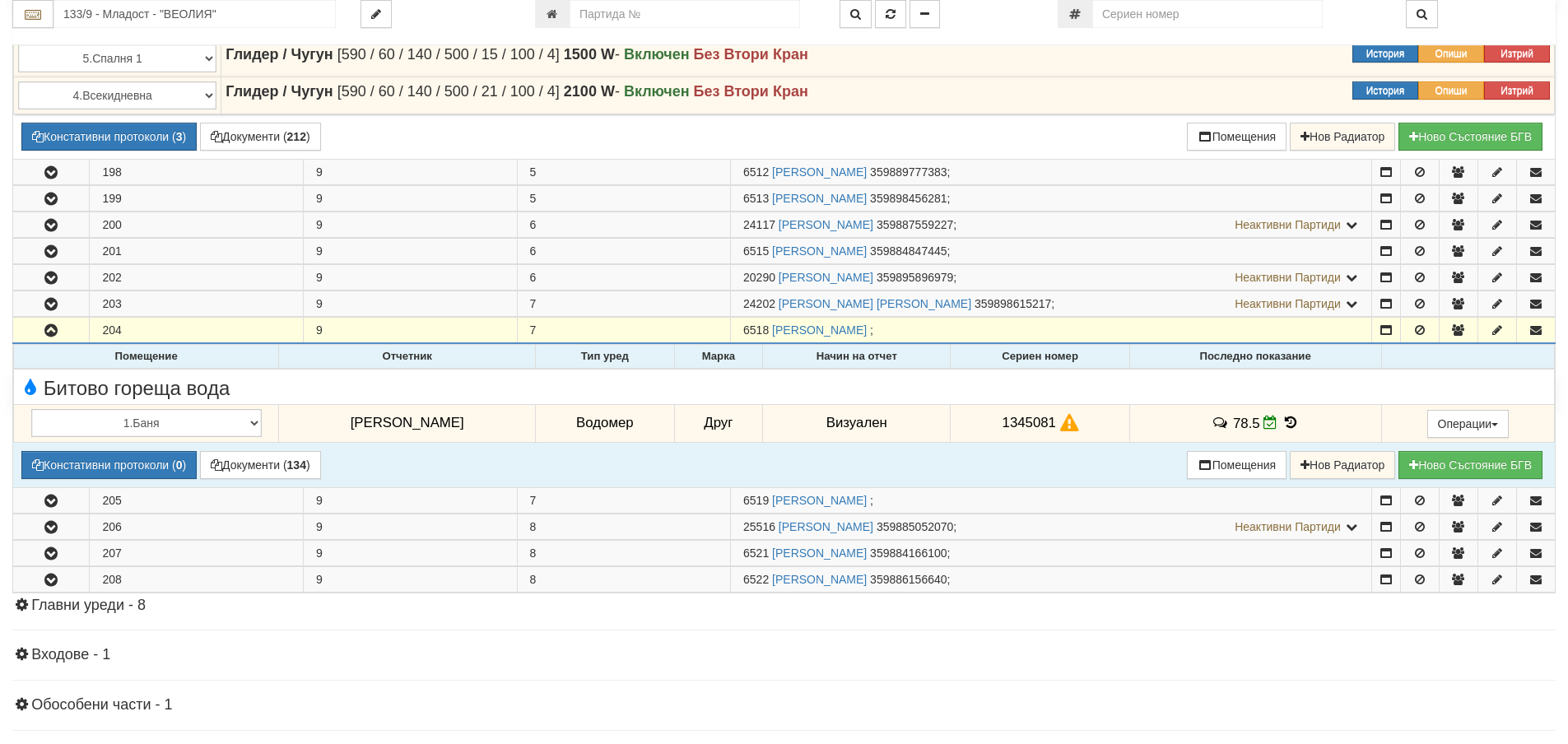
click at [1289, 419] on icon at bounding box center [1290, 423] width 18 height 14
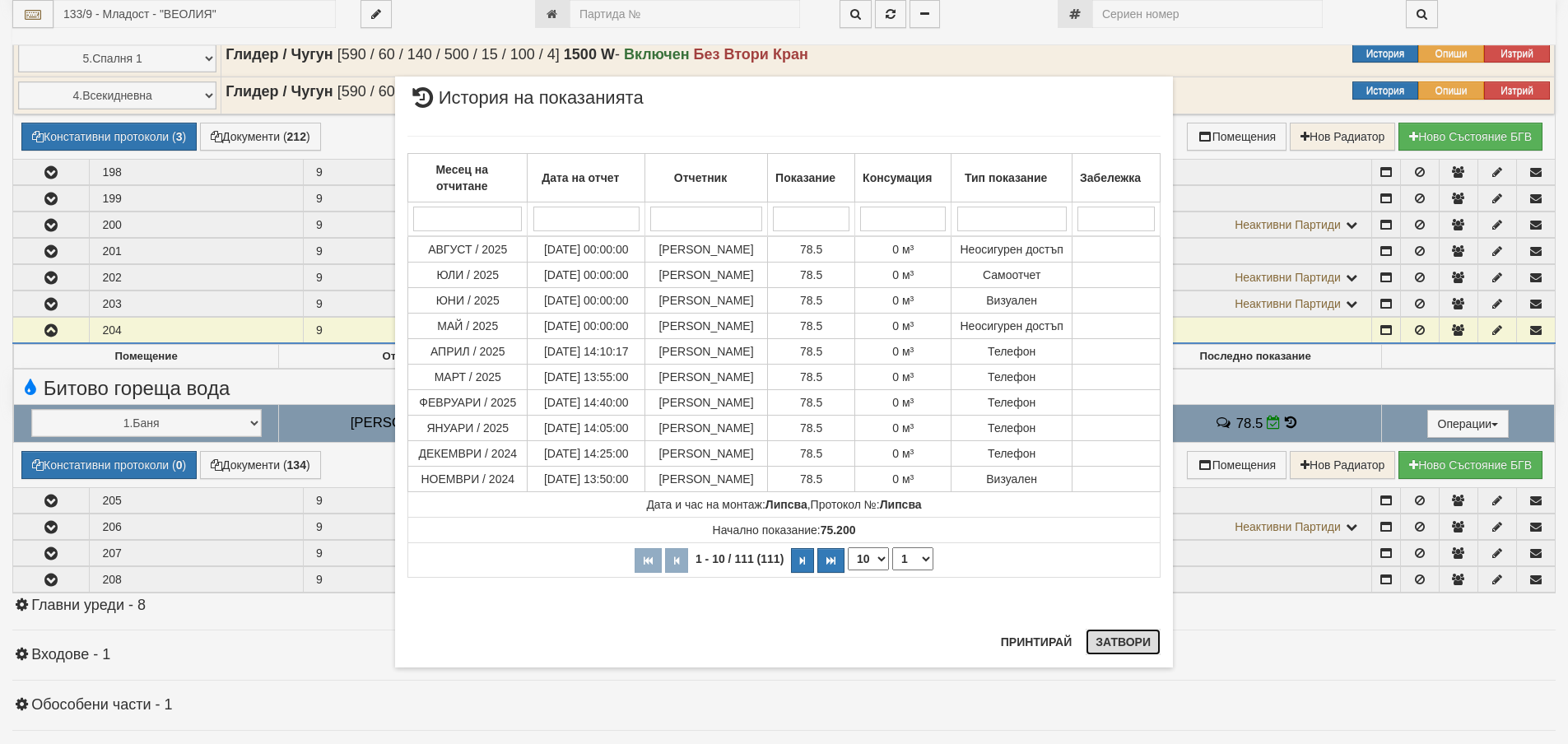
click at [1145, 641] on button "Затвори" at bounding box center [1123, 641] width 75 height 26
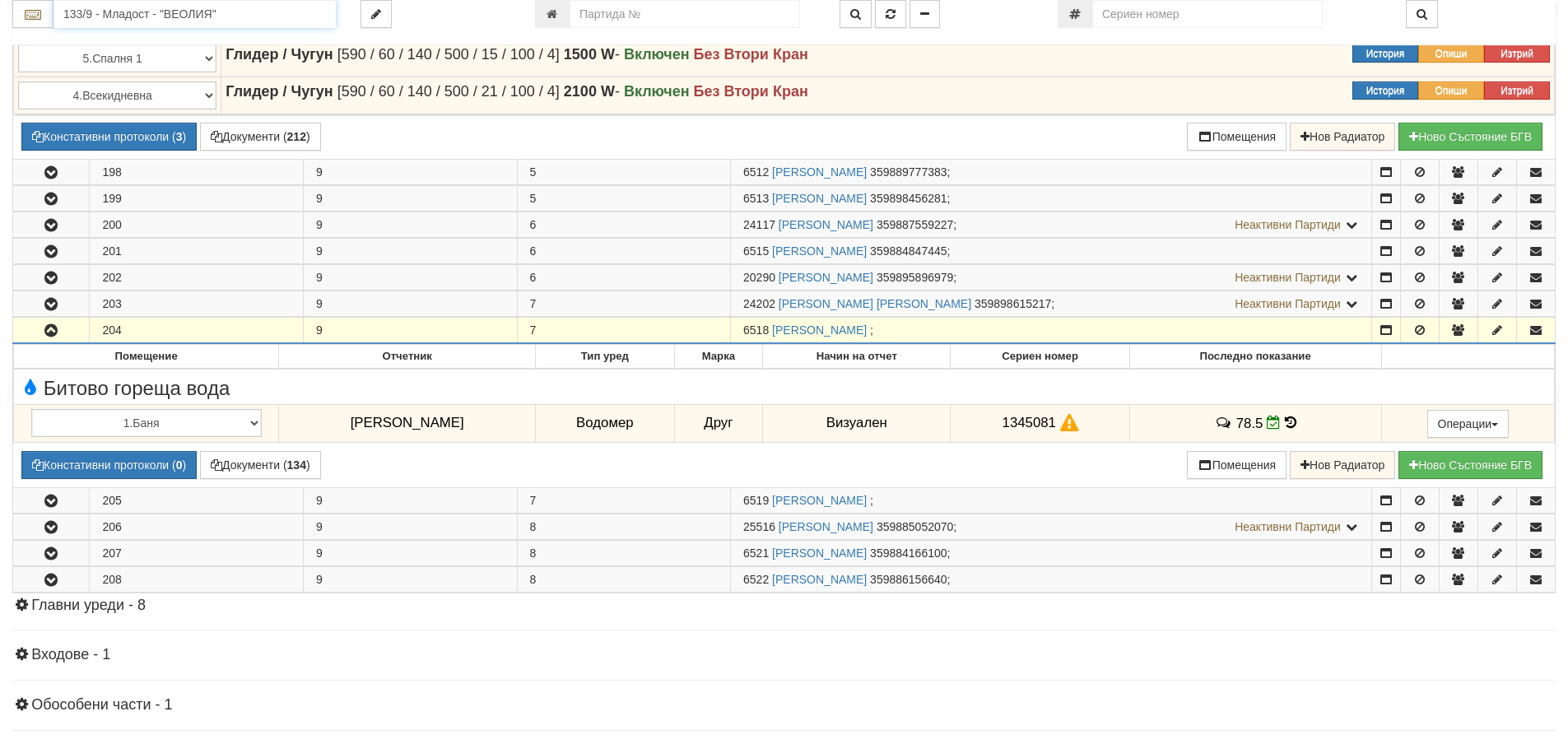
click at [174, 19] on input "133/9 - Младост - "ВЕОЛИЯ"" at bounding box center [194, 14] width 282 height 28
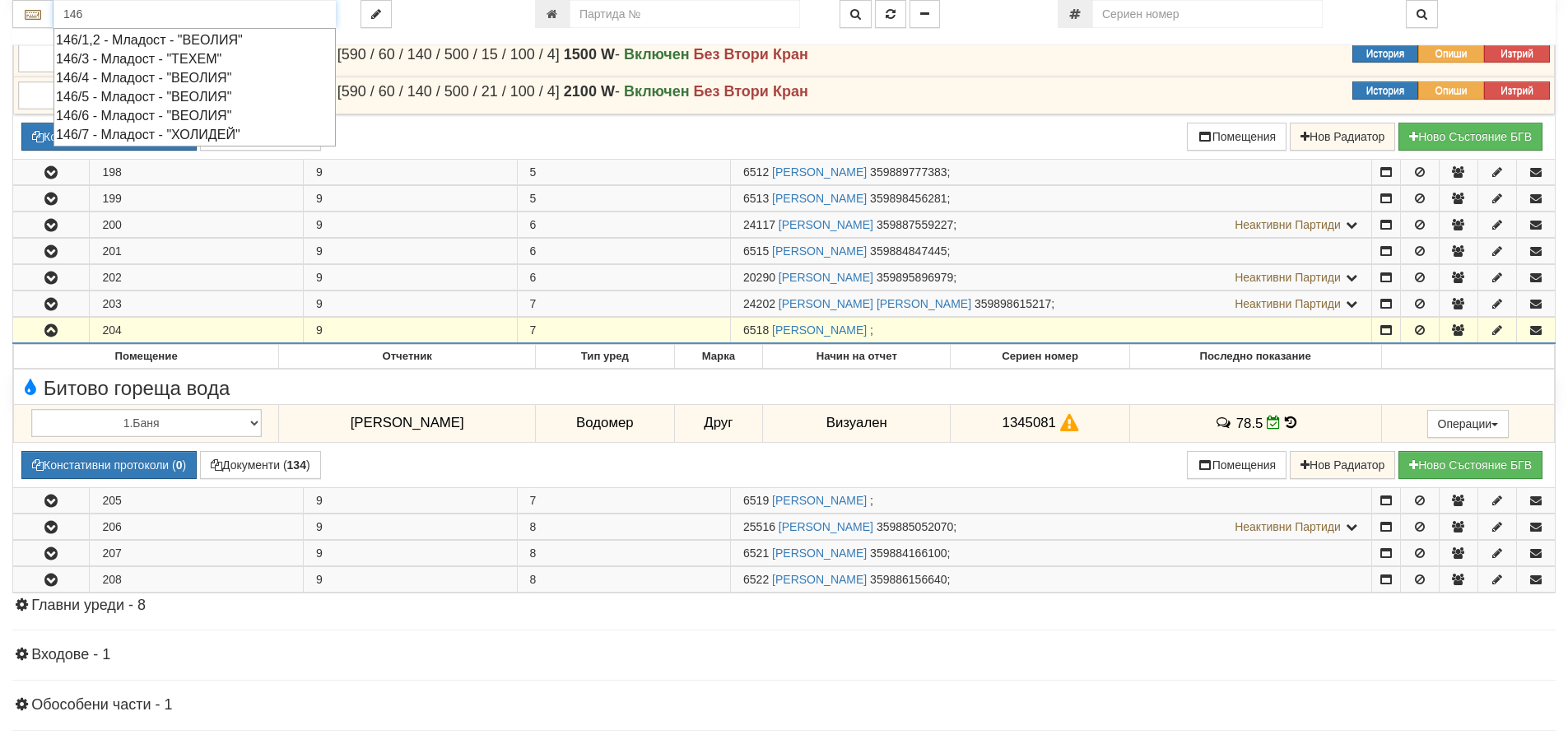
click at [174, 40] on div "146/1,2 - Младост - "ВЕОЛИЯ"" at bounding box center [194, 40] width 277 height 19
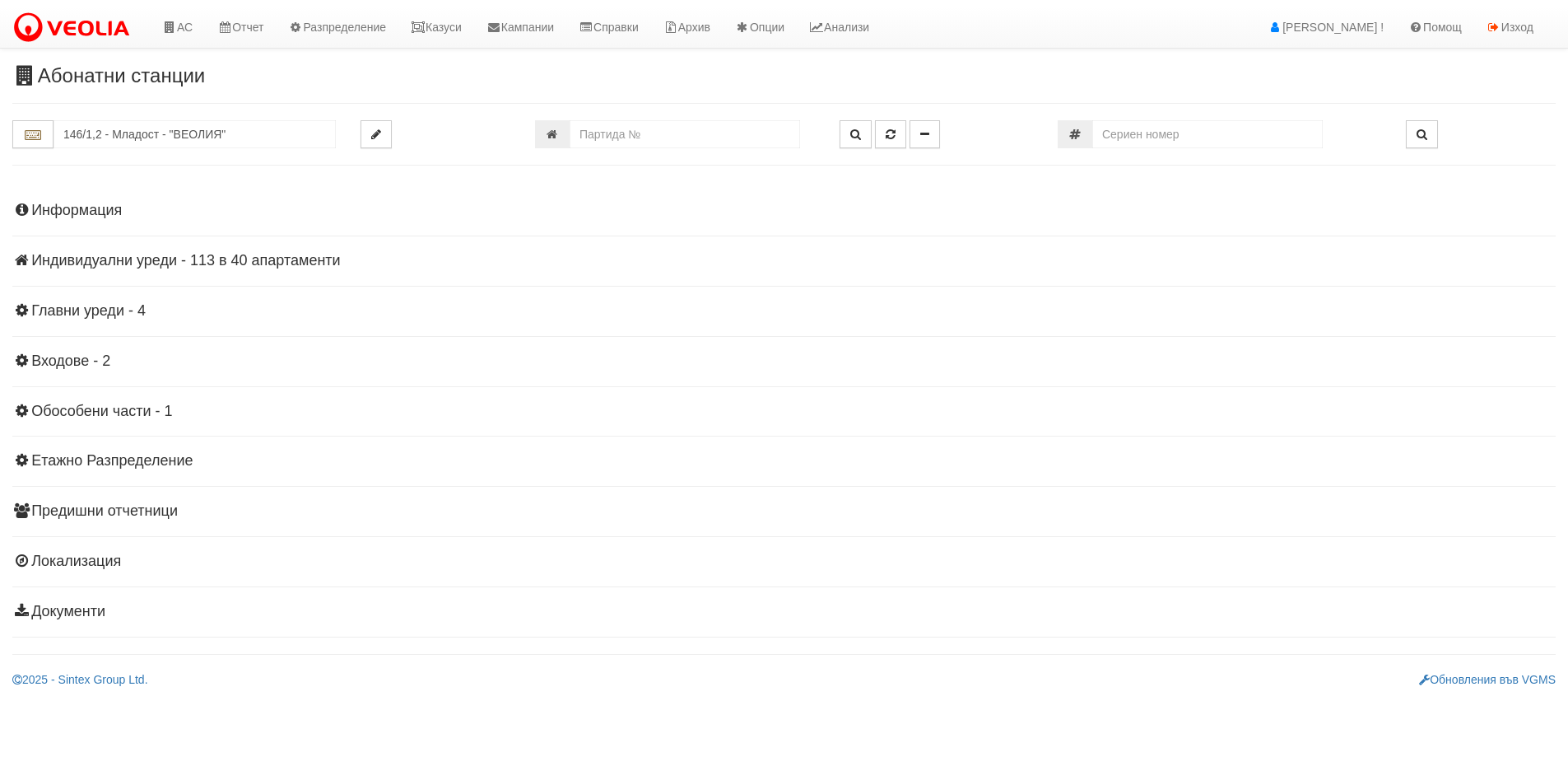
scroll to position [0, 0]
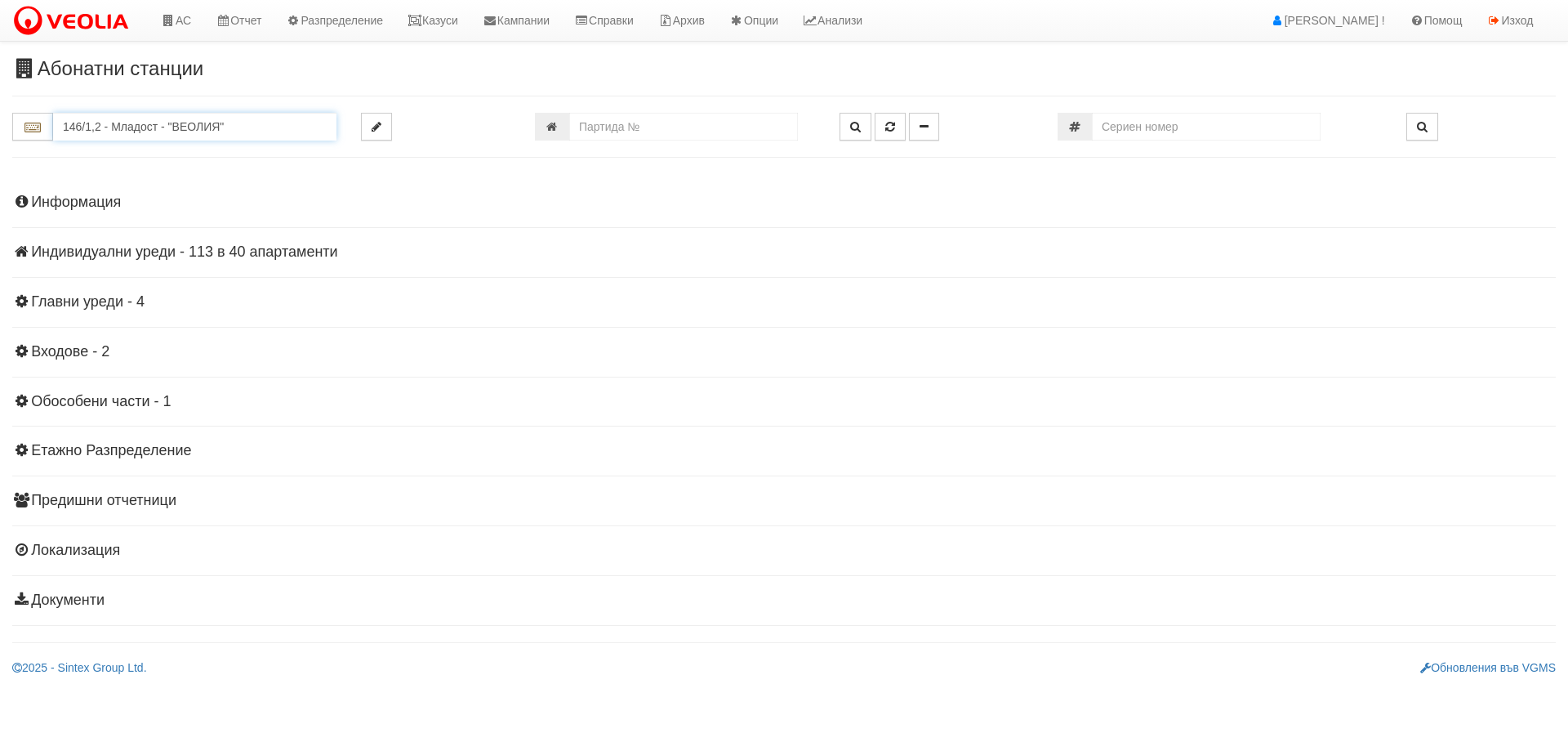
click at [196, 130] on input "146/1,2 - Младост - "ВЕОЛИЯ"" at bounding box center [195, 126] width 284 height 28
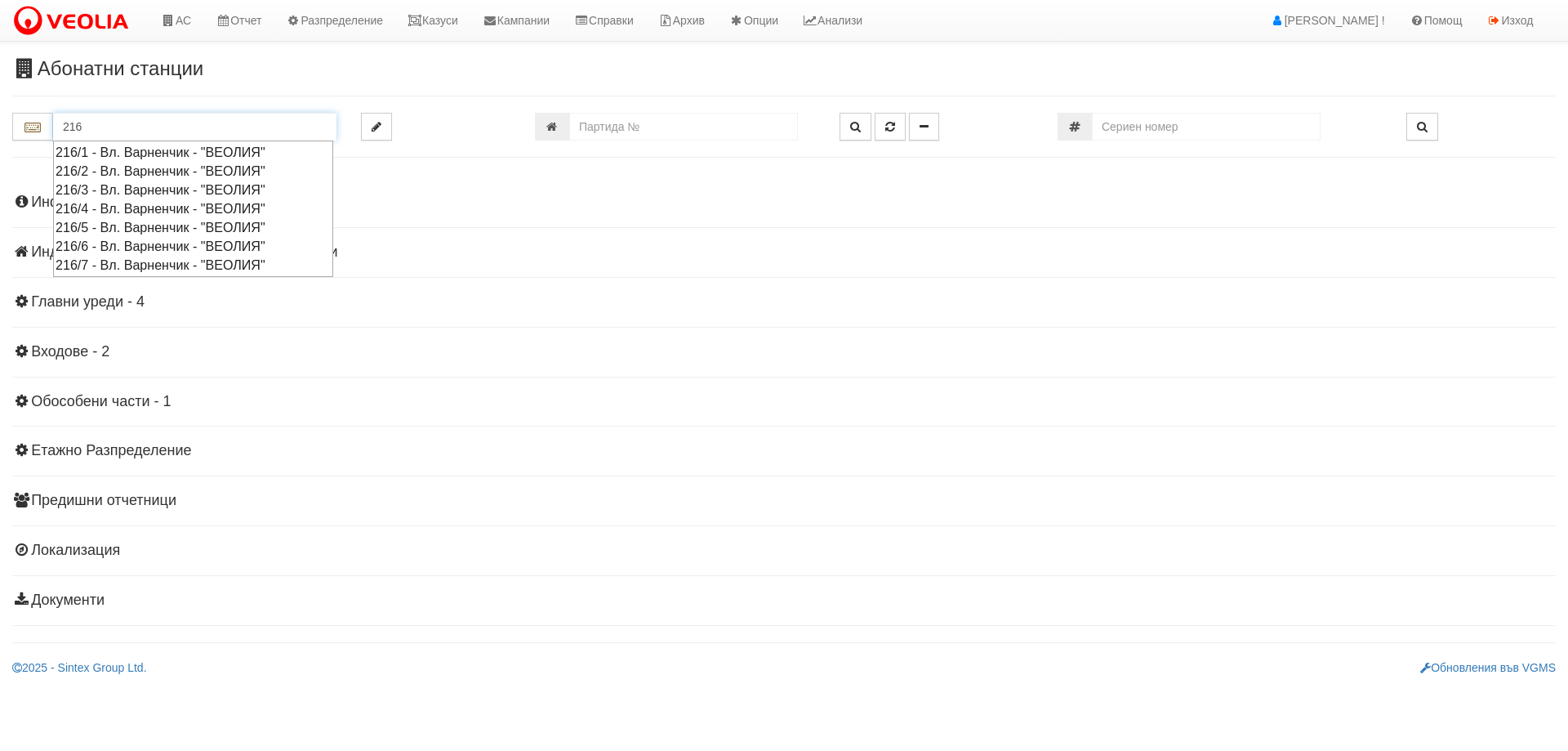
click at [192, 147] on div "216/1 - Вл. Варненчик - "ВЕОЛИЯ"" at bounding box center [193, 152] width 275 height 19
type input "216/1 - Вл. Варненчик - "ВЕОЛИЯ""
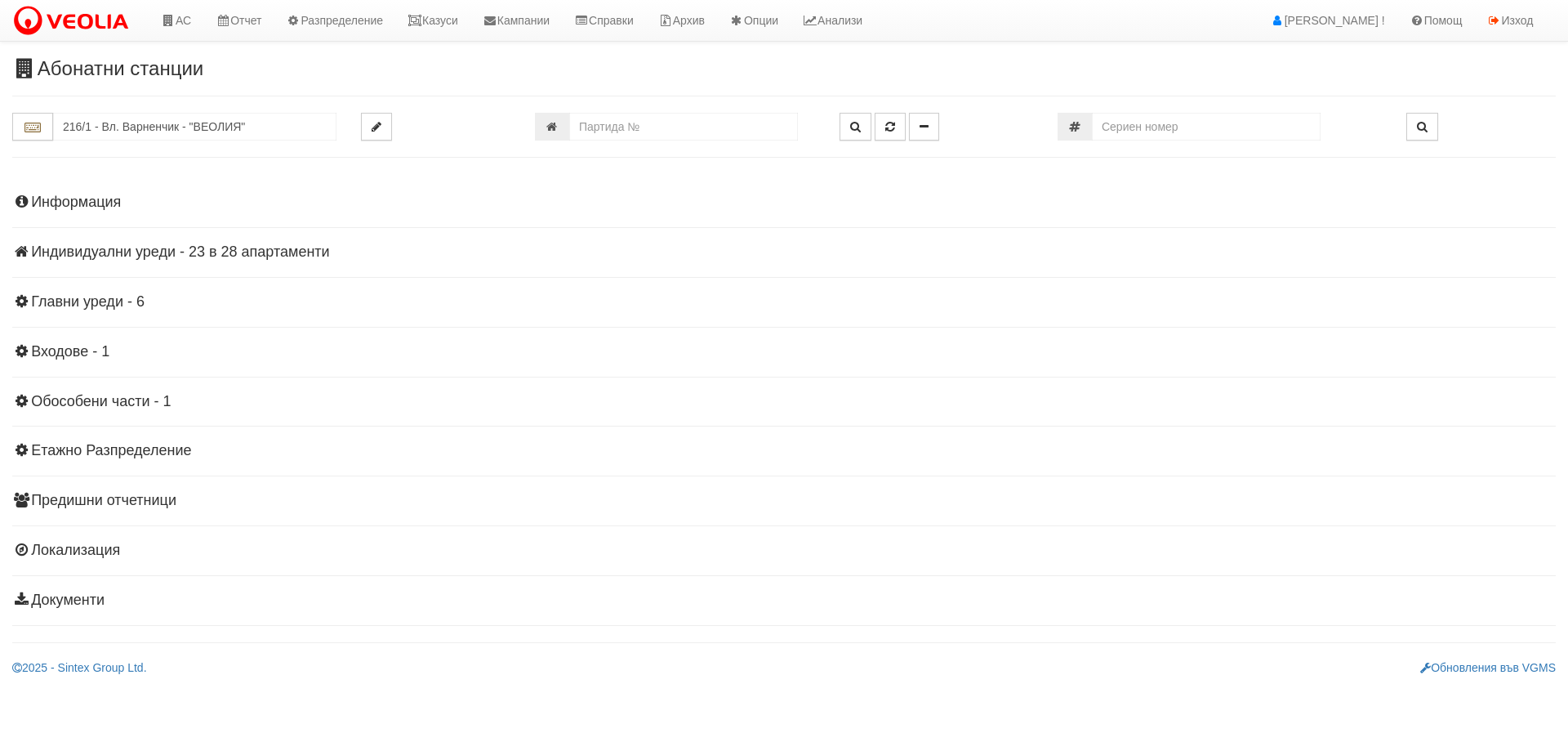
click at [86, 206] on h4 "Информация" at bounding box center [784, 202] width 1544 height 16
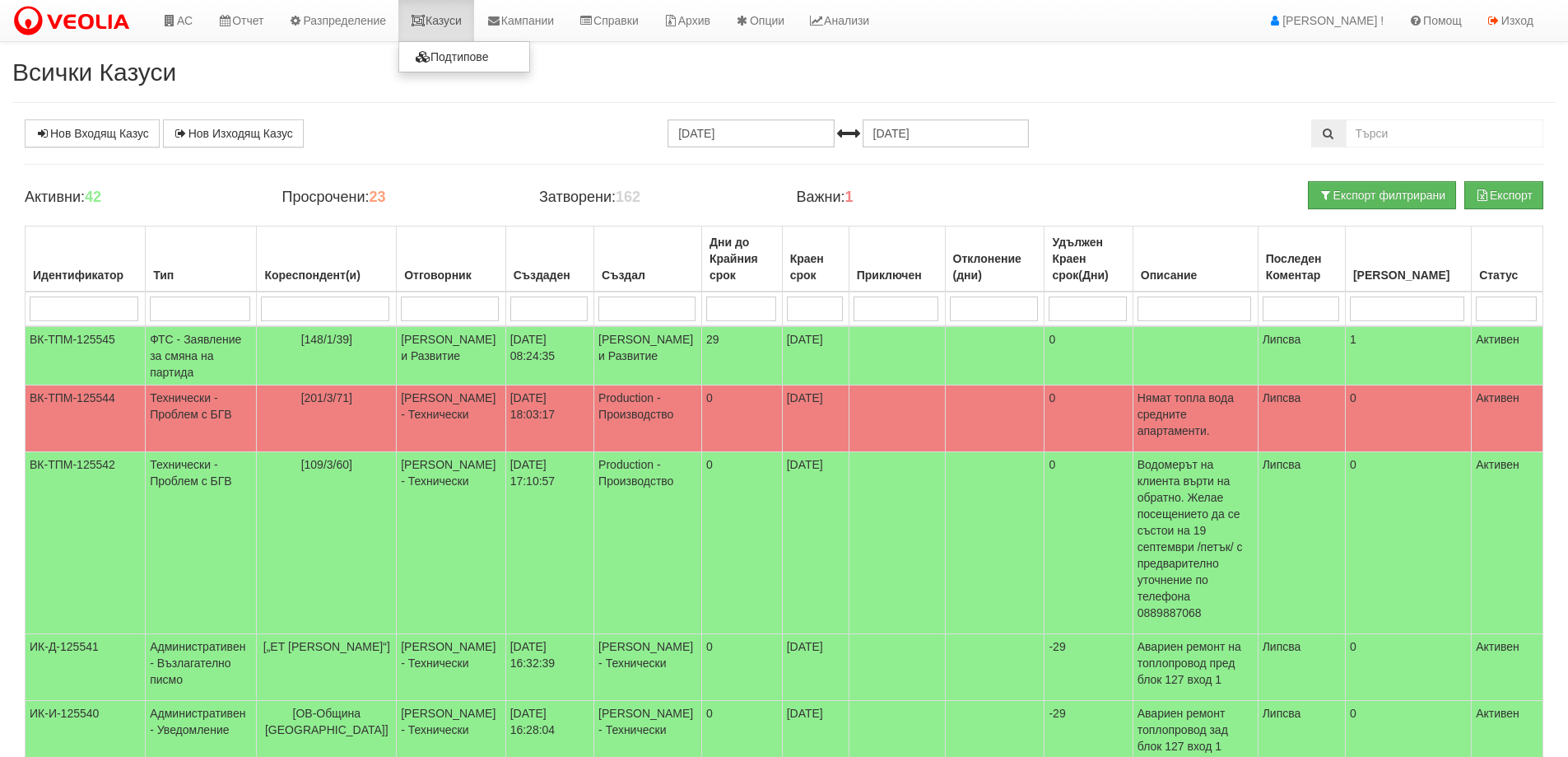
click at [472, 17] on link "Казуси" at bounding box center [436, 20] width 76 height 41
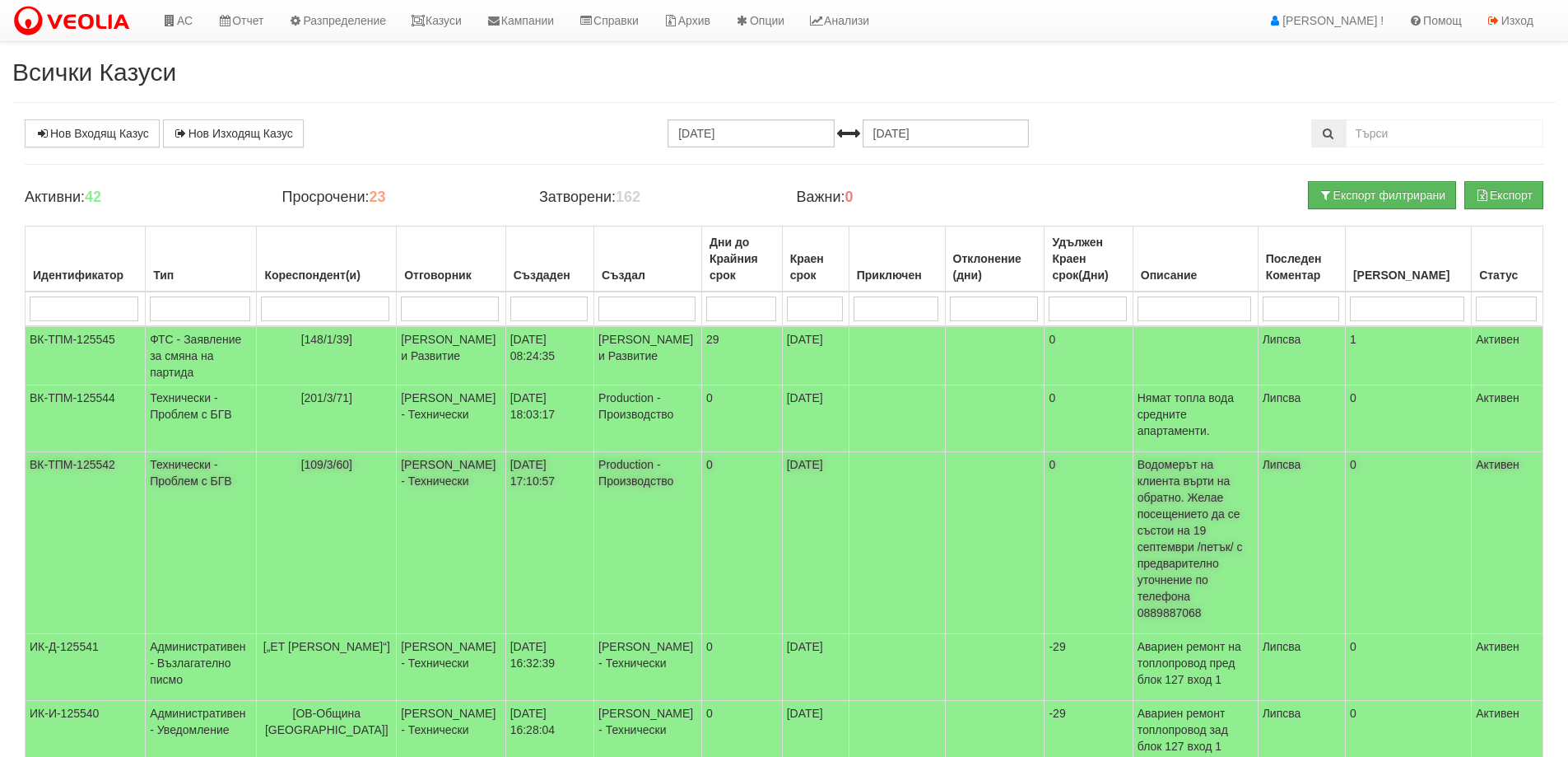
scroll to position [82, 0]
